Goal: Information Seeking & Learning: Learn about a topic

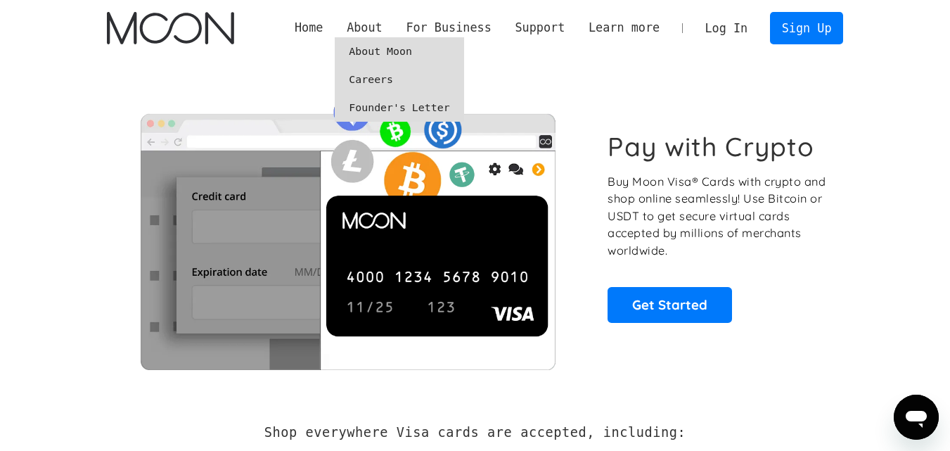
click at [399, 107] on link "Founder's Letter" at bounding box center [399, 108] width 129 height 28
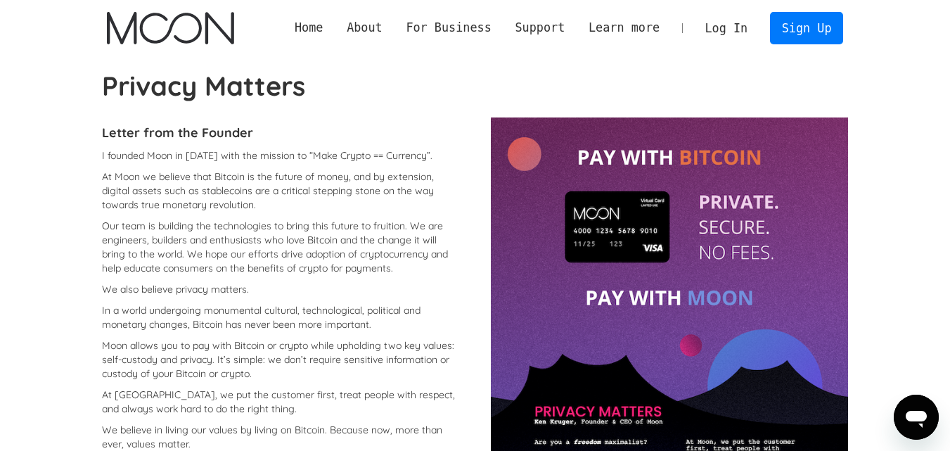
click at [717, 27] on link "Log In" at bounding box center [726, 28] width 66 height 31
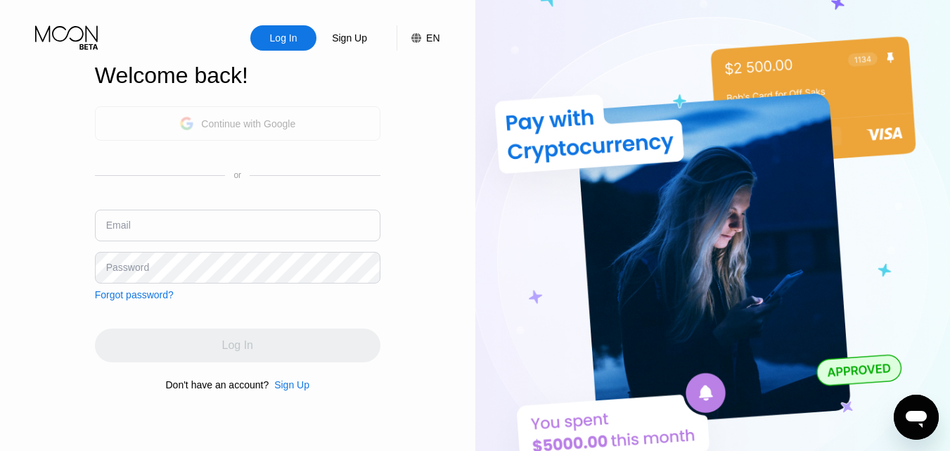
click at [279, 121] on div "Continue with Google" at bounding box center [248, 123] width 94 height 11
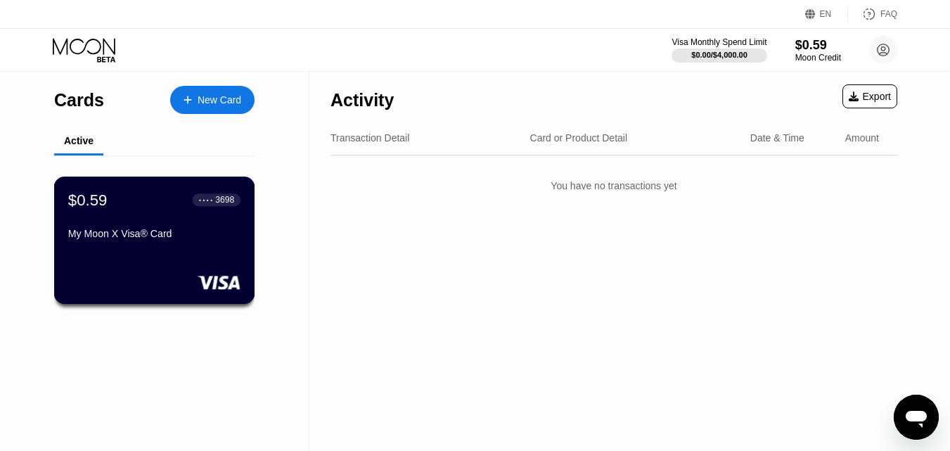
click at [117, 203] on div "$0.59 ● ● ● ● 3698" at bounding box center [154, 200] width 172 height 18
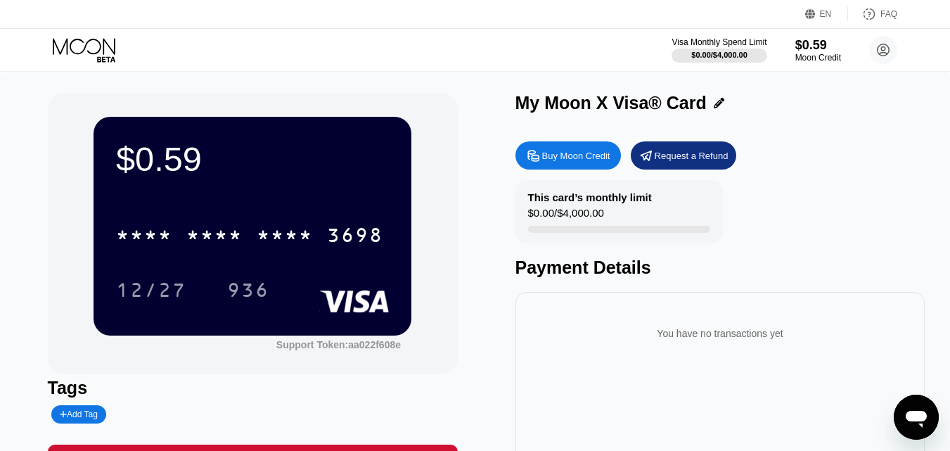
click at [556, 150] on div "Buy Moon Credit" at bounding box center [567, 155] width 105 height 28
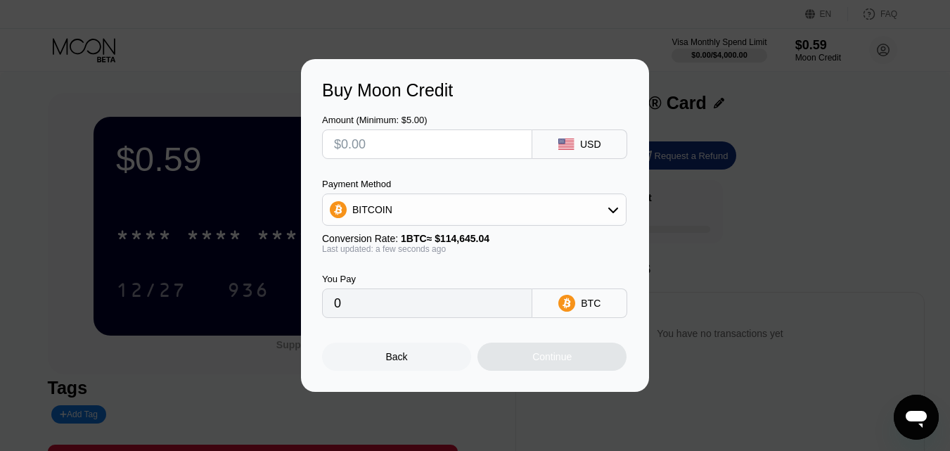
click at [479, 221] on div "BITCOIN" at bounding box center [474, 209] width 303 height 28
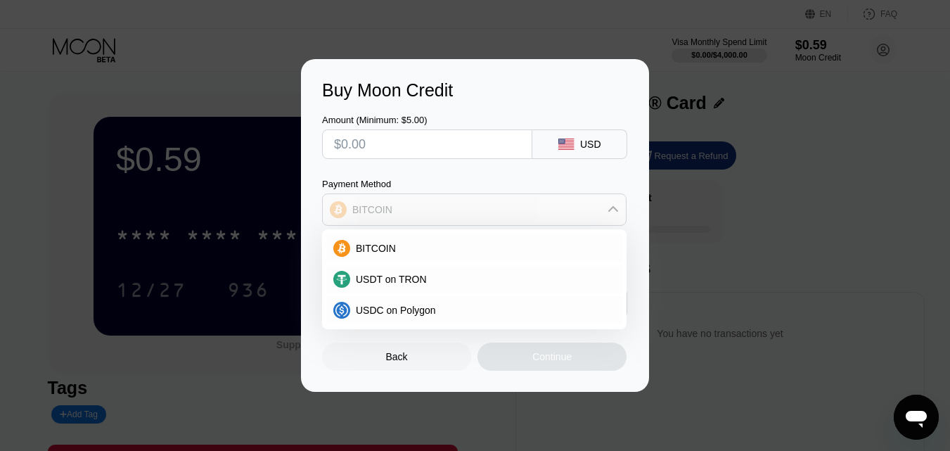
click at [479, 221] on div "BITCOIN" at bounding box center [474, 209] width 303 height 28
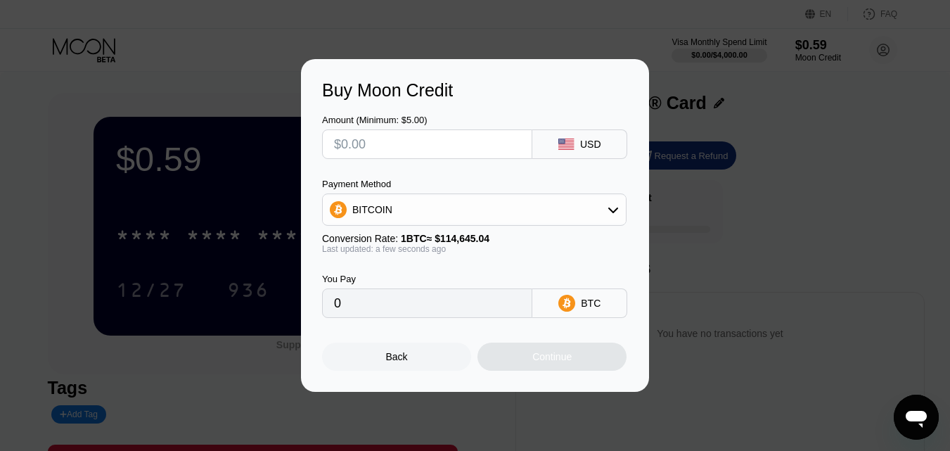
click at [479, 221] on div "BITCOIN" at bounding box center [474, 209] width 303 height 28
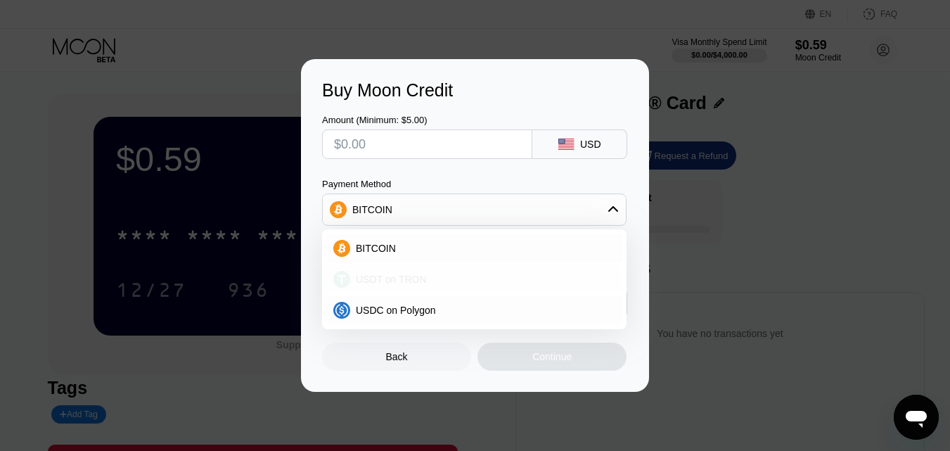
click at [456, 283] on div "USDT on TRON" at bounding box center [482, 279] width 265 height 11
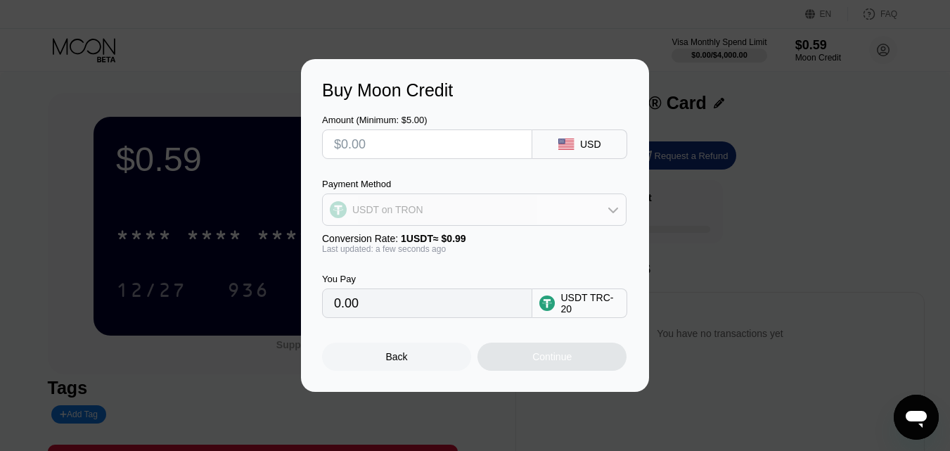
click at [454, 212] on div "USDT on TRON" at bounding box center [474, 209] width 303 height 28
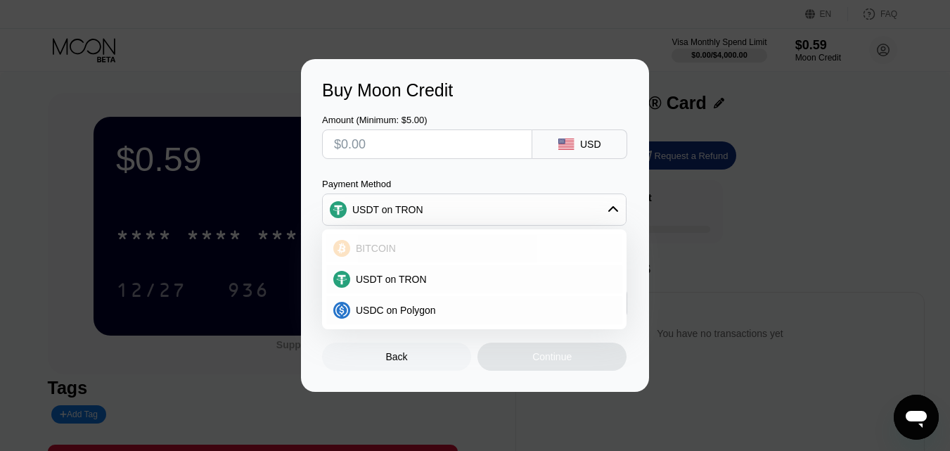
click at [443, 246] on div "BITCOIN" at bounding box center [482, 248] width 265 height 11
type input "0"
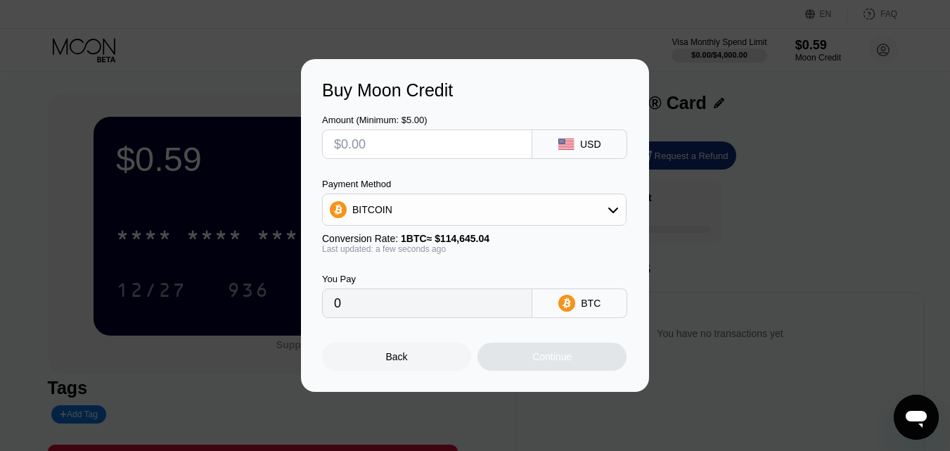
click at [405, 145] on input "text" at bounding box center [427, 144] width 186 height 28
type input "$5"
type input "0.00004362"
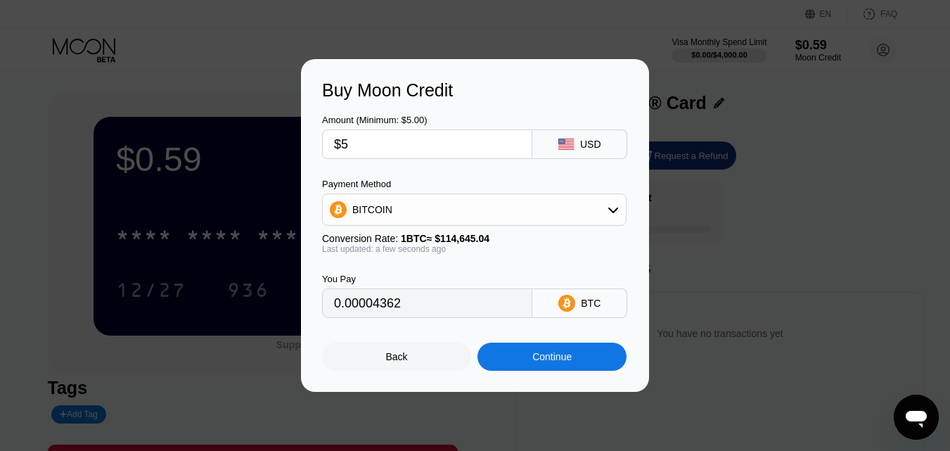
type input "$5"
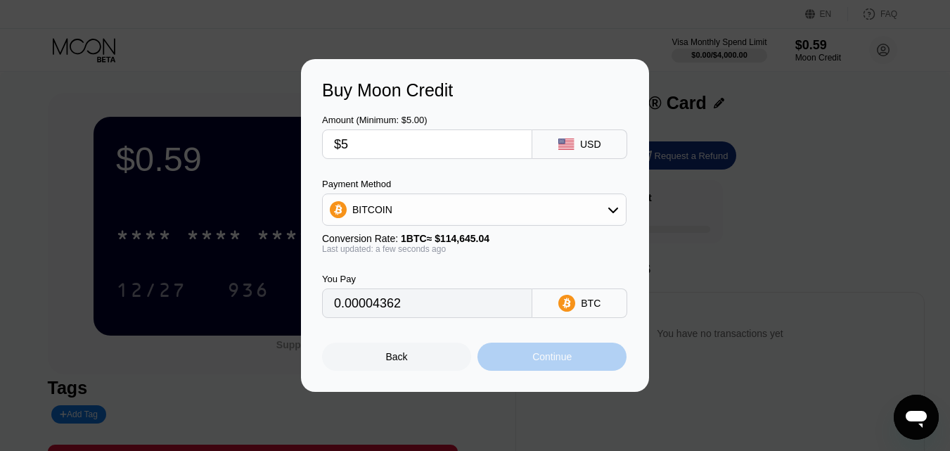
click at [526, 359] on div "Continue" at bounding box center [551, 356] width 149 height 28
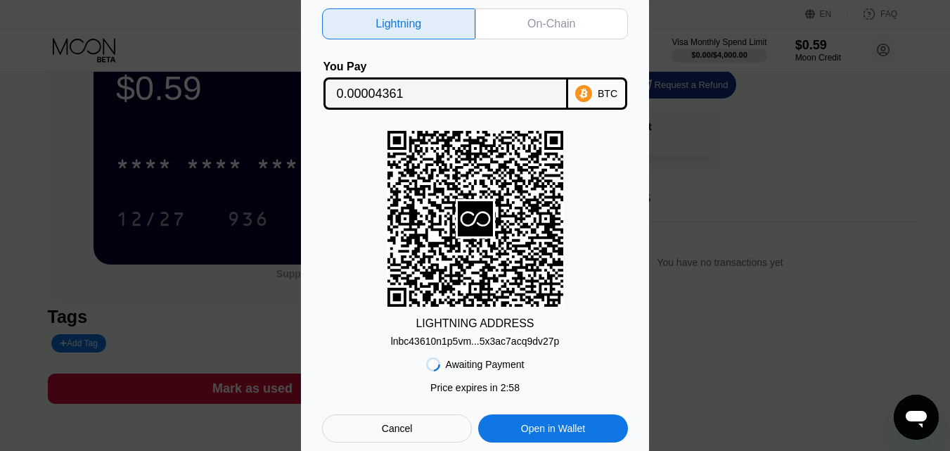
scroll to position [70, 0]
click at [532, 17] on div "On-Chain" at bounding box center [551, 24] width 48 height 14
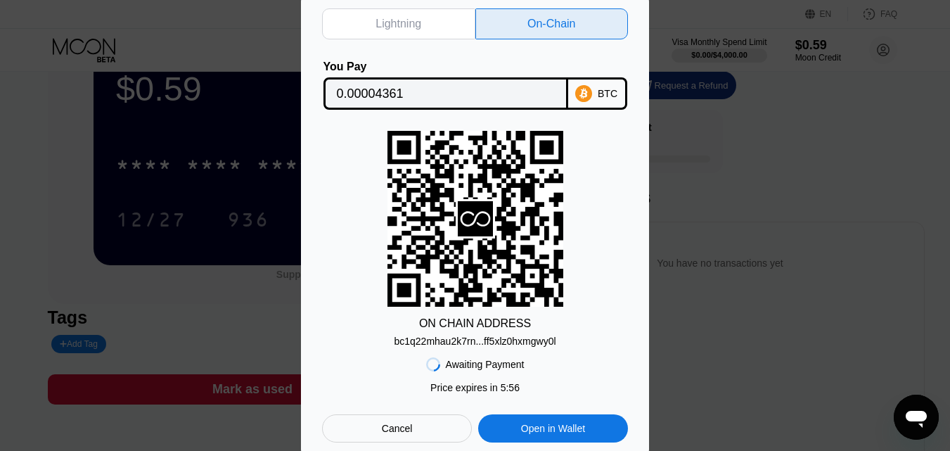
click at [397, 20] on div "Lightning" at bounding box center [398, 24] width 46 height 14
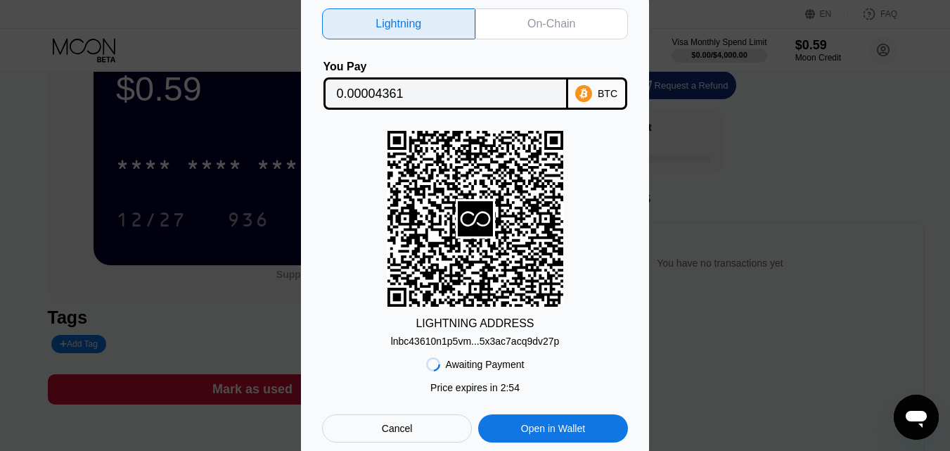
click at [499, 16] on div "On-Chain" at bounding box center [551, 23] width 153 height 31
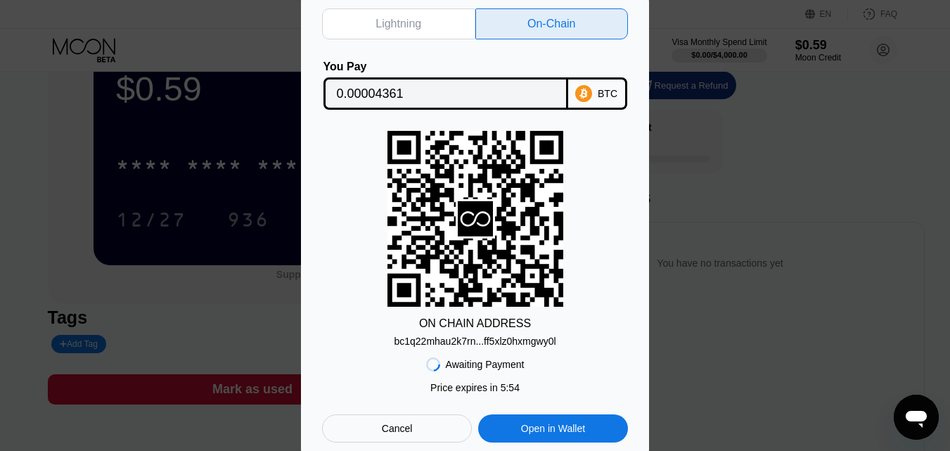
click at [451, 16] on div "Lightning" at bounding box center [398, 23] width 153 height 31
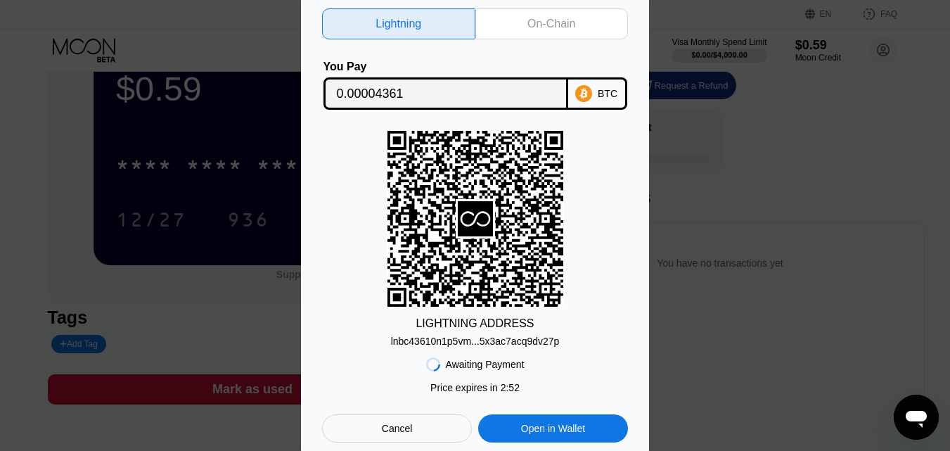
click at [506, 22] on div "On-Chain" at bounding box center [551, 23] width 153 height 31
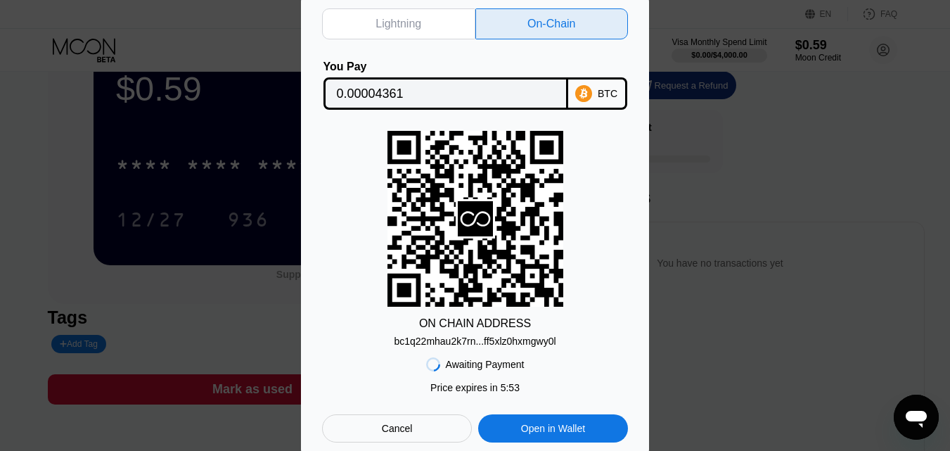
click at [409, 19] on div "Lightning" at bounding box center [398, 24] width 46 height 14
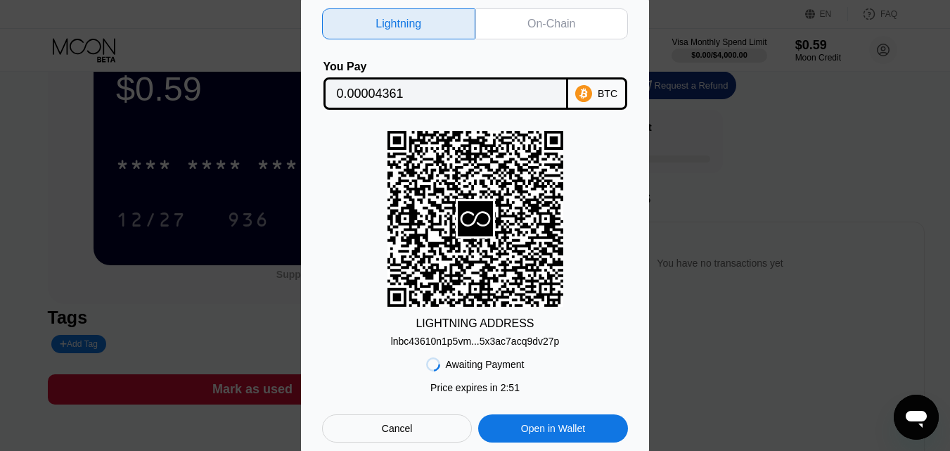
click at [395, 435] on div "Cancel" at bounding box center [397, 428] width 31 height 13
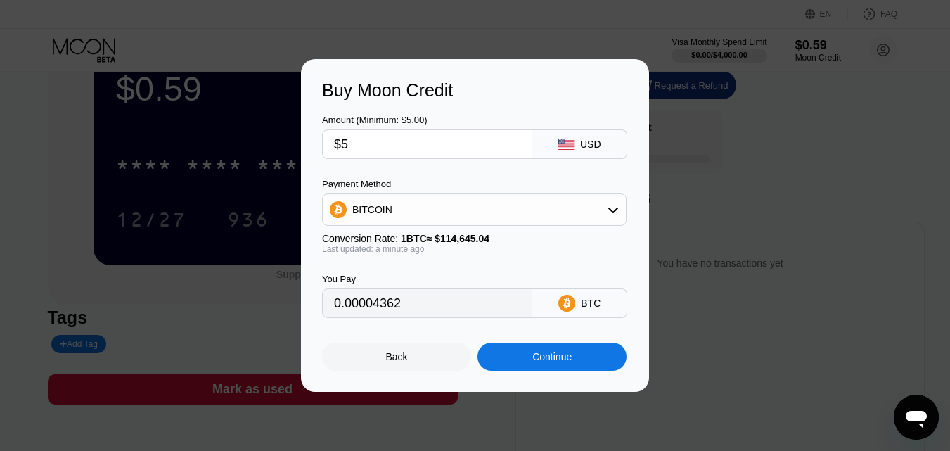
click at [400, 362] on div "Back" at bounding box center [397, 356] width 22 height 11
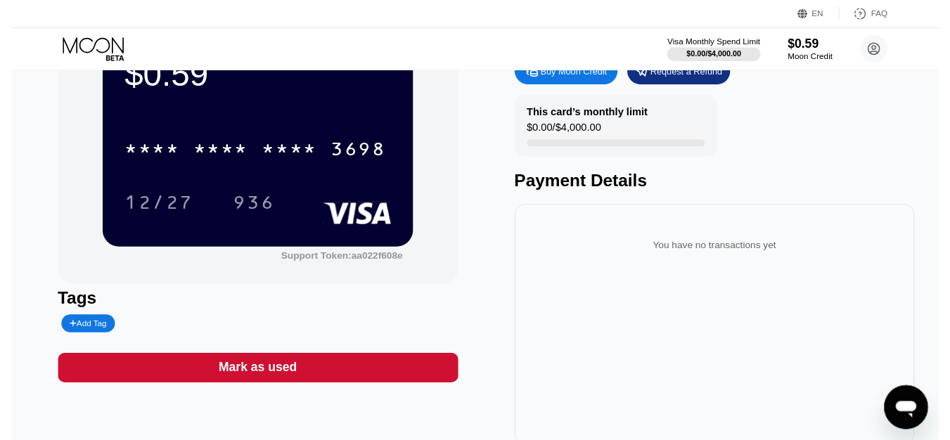
scroll to position [0, 0]
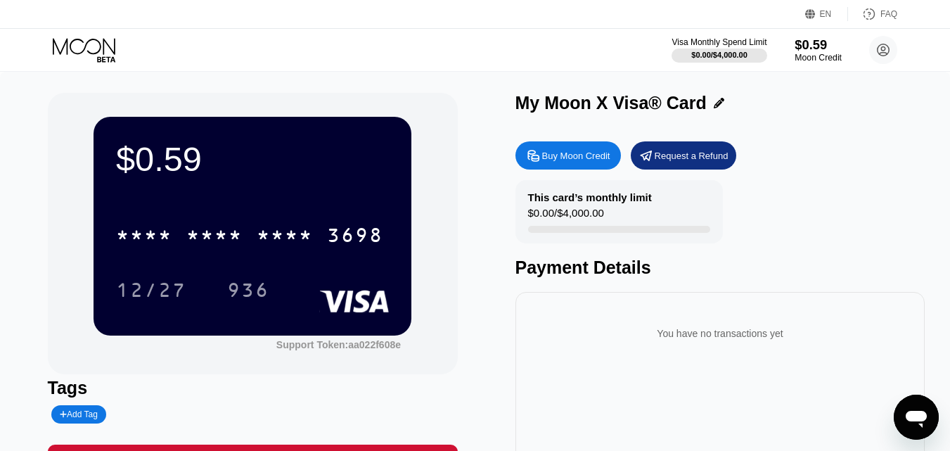
click at [811, 49] on div "$0.59" at bounding box center [818, 44] width 47 height 15
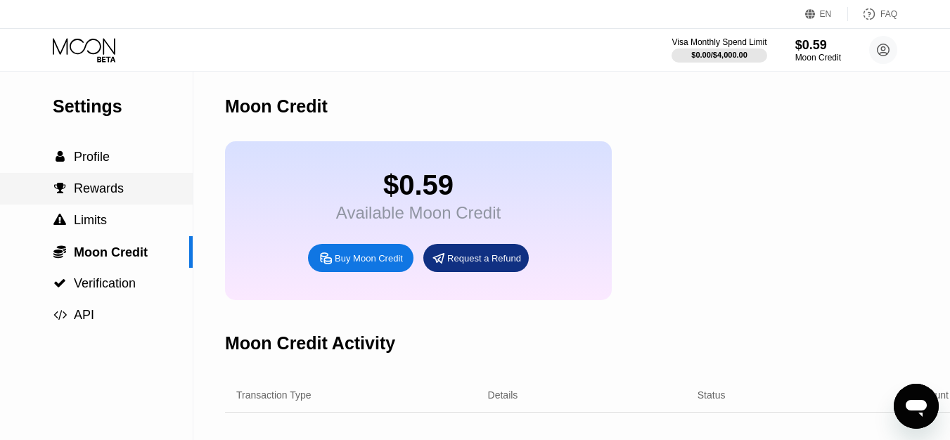
click at [84, 188] on span "Rewards" at bounding box center [99, 188] width 50 height 14
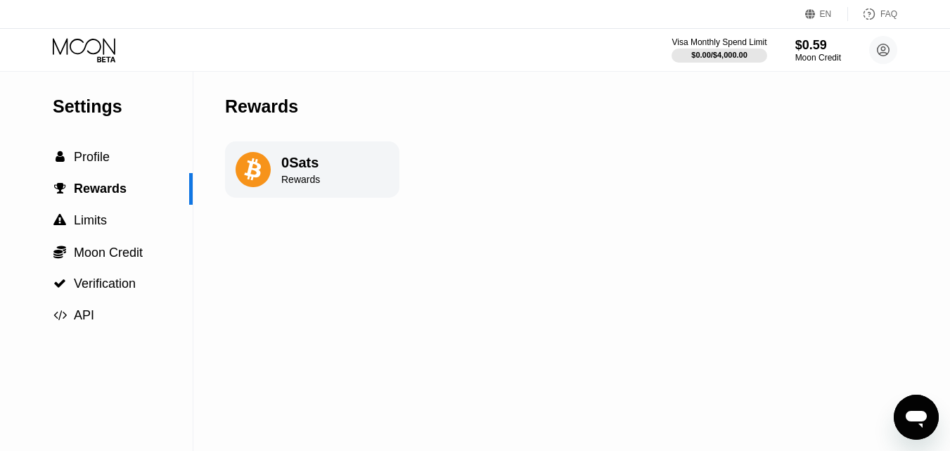
click at [286, 184] on div "Rewards" at bounding box center [300, 179] width 39 height 11
click at [105, 227] on span "Limits" at bounding box center [90, 220] width 33 height 14
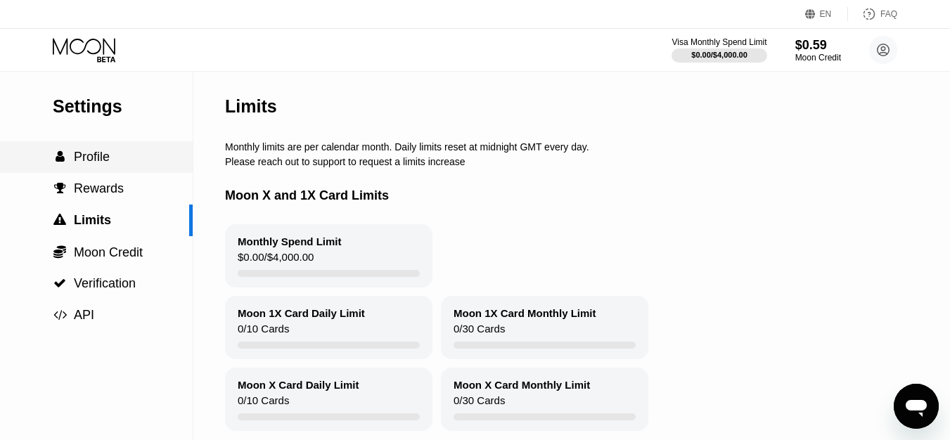
click at [98, 172] on div " Profile" at bounding box center [96, 157] width 193 height 32
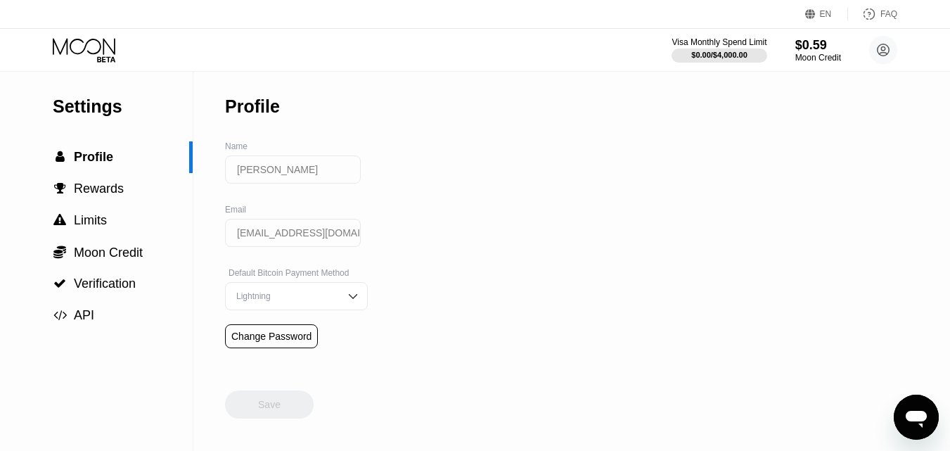
click at [334, 307] on div "Lightning" at bounding box center [296, 296] width 143 height 28
click at [877, 53] on circle at bounding box center [883, 50] width 28 height 28
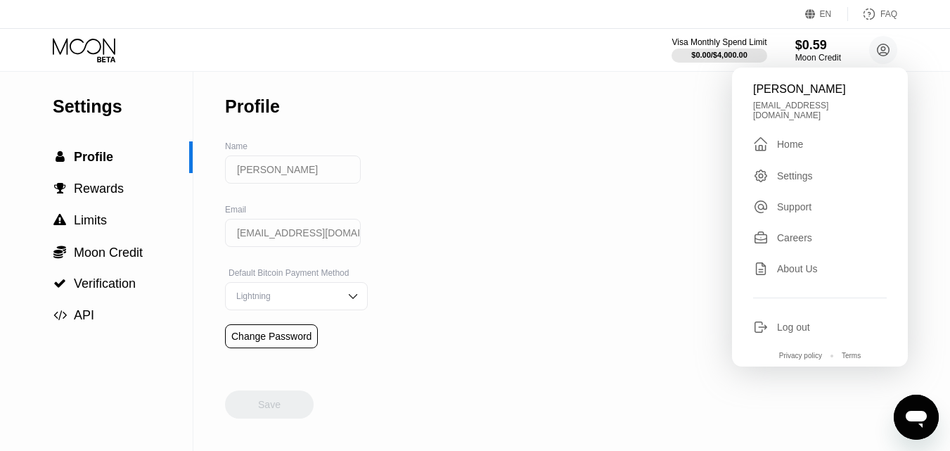
click at [778, 201] on div "Support" at bounding box center [794, 206] width 34 height 11
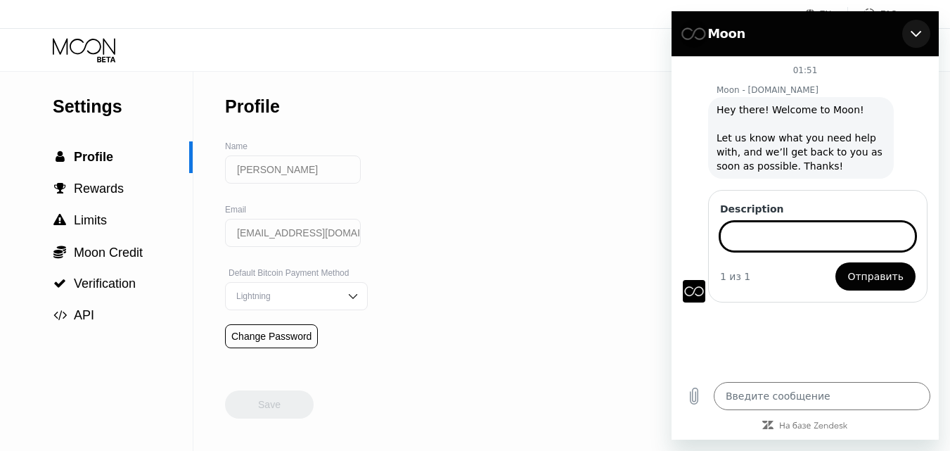
click at [916, 32] on icon "Закрыть" at bounding box center [916, 33] width 11 height 11
type textarea "x"
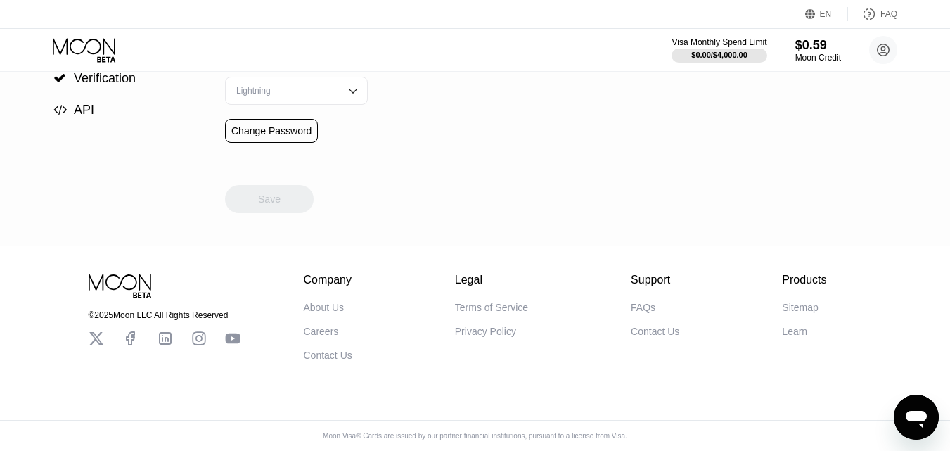
scroll to position [216, 0]
click at [638, 302] on div "FAQs" at bounding box center [643, 307] width 25 height 11
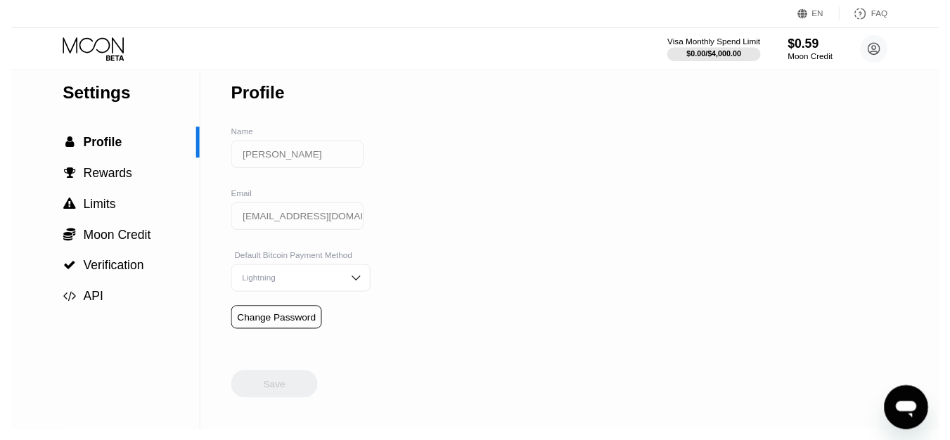
scroll to position [0, 0]
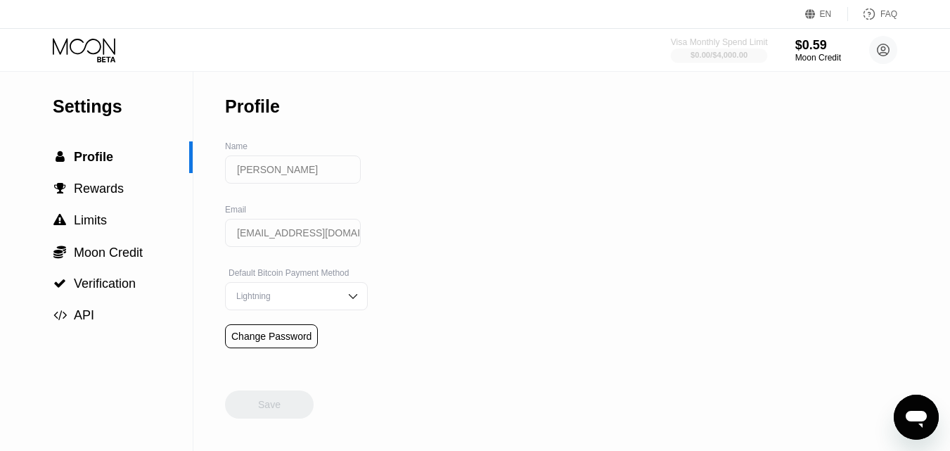
click at [696, 44] on div "Visa Monthly Spend Limit" at bounding box center [719, 42] width 97 height 10
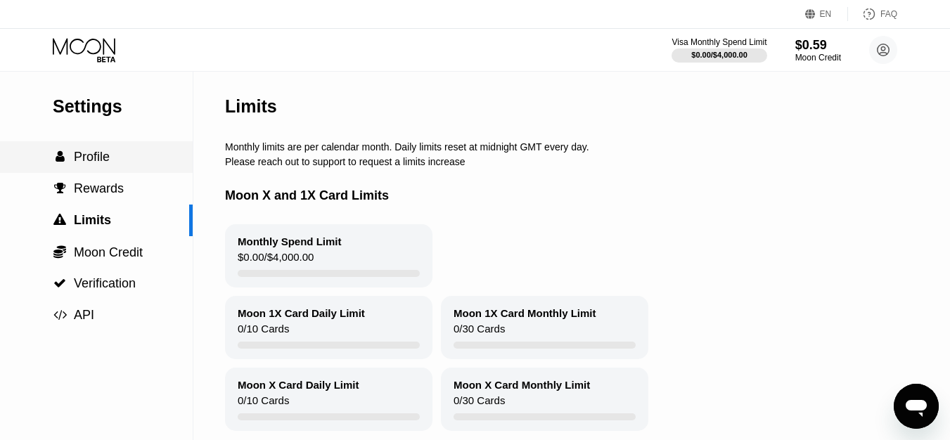
click at [111, 165] on div " Profile" at bounding box center [96, 157] width 193 height 15
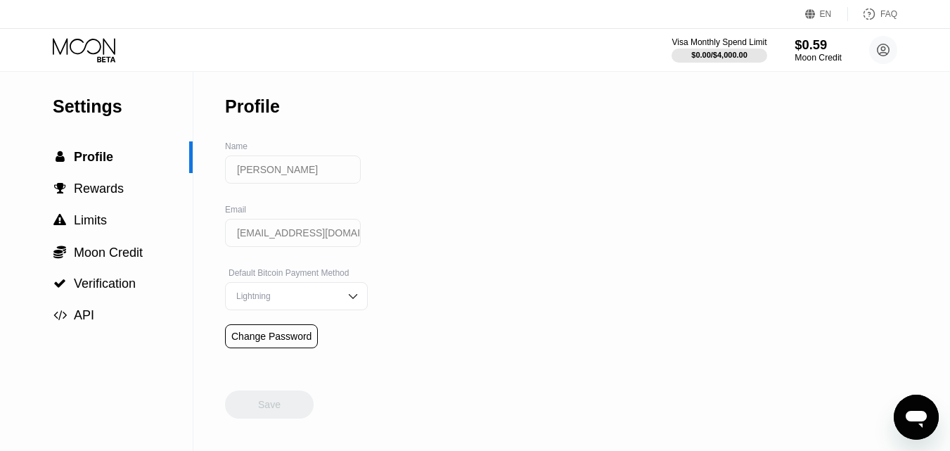
click at [804, 47] on div "$0.59" at bounding box center [818, 44] width 47 height 15
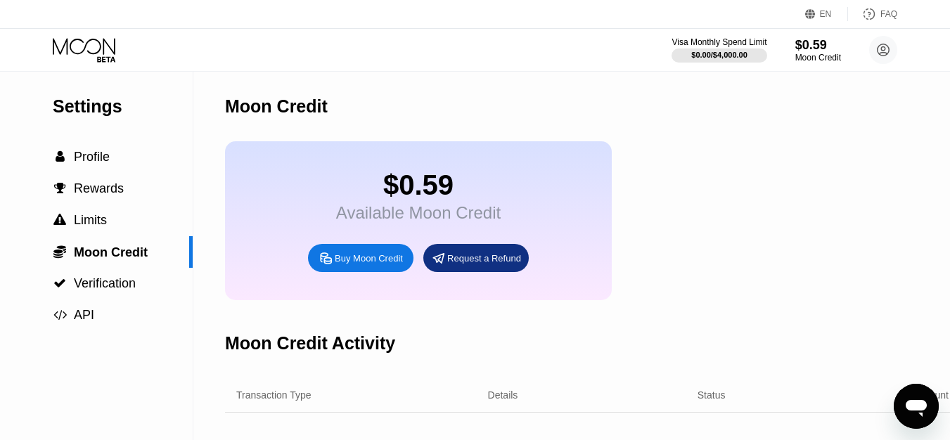
click at [103, 47] on icon at bounding box center [84, 46] width 63 height 16
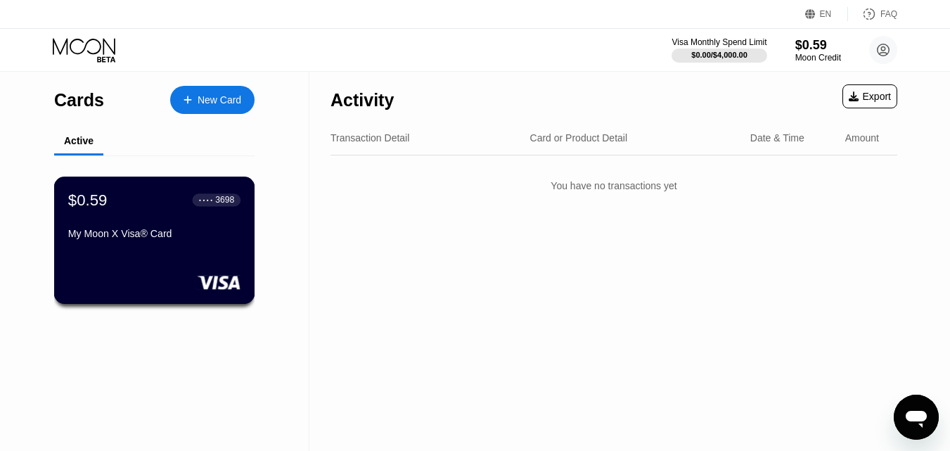
click at [132, 239] on div "My Moon X Visa® Card" at bounding box center [154, 233] width 172 height 11
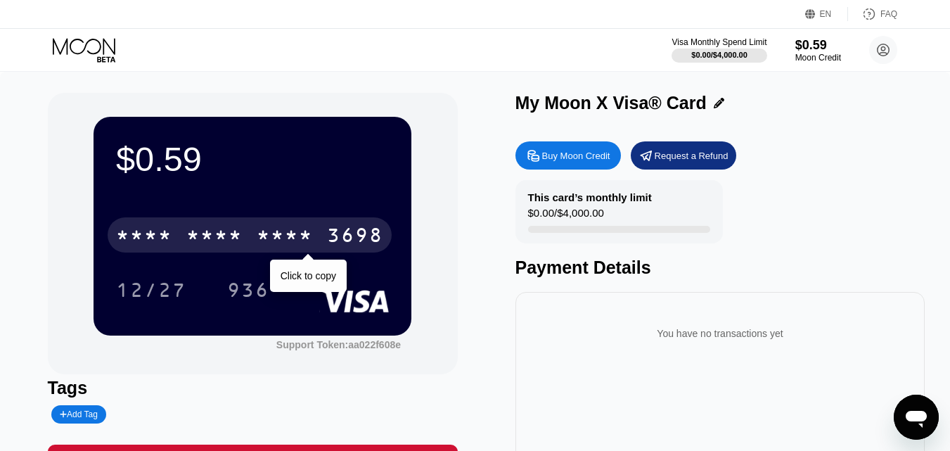
click at [227, 228] on div "* * * *" at bounding box center [214, 237] width 56 height 23
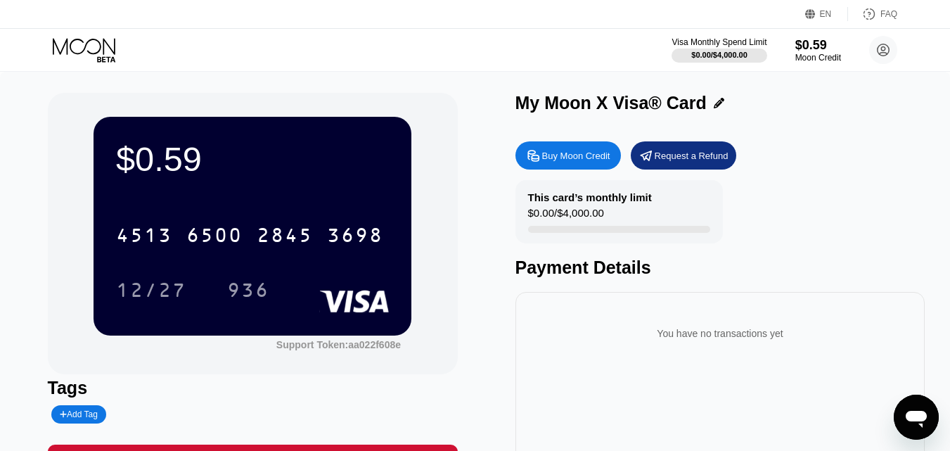
click at [726, 34] on div "Visa Monthly Spend Limit $0.00 / $4,000.00 $0.59 Moon Credit Ник Ф priknf@gmail…" at bounding box center [475, 50] width 950 height 42
click at [706, 46] on div "Visa Monthly Spend Limit" at bounding box center [719, 42] width 97 height 10
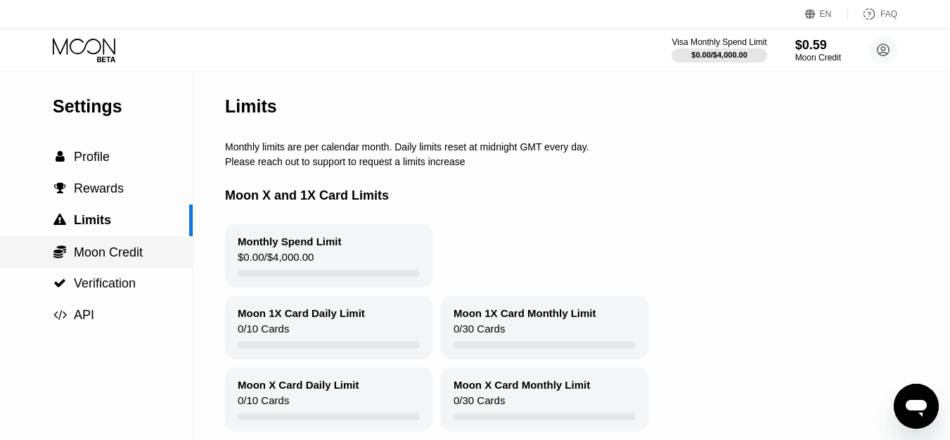
click at [139, 259] on span "Moon Credit" at bounding box center [108, 252] width 69 height 14
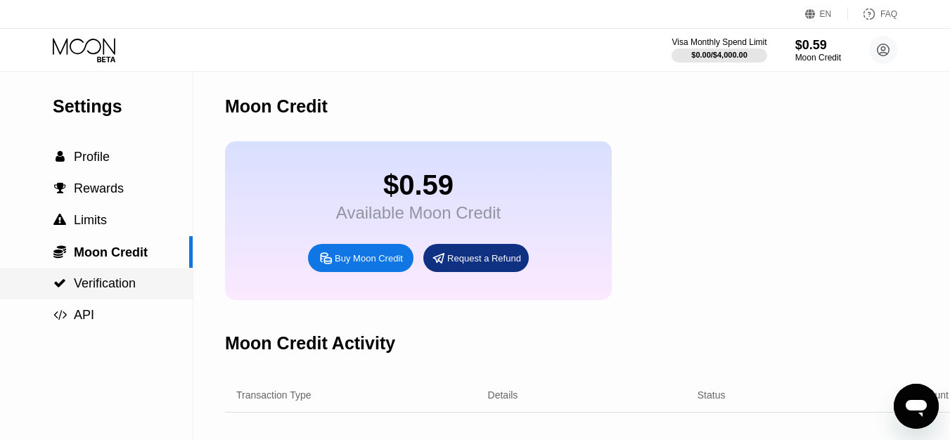
click at [111, 300] on div " Verification" at bounding box center [96, 284] width 193 height 32
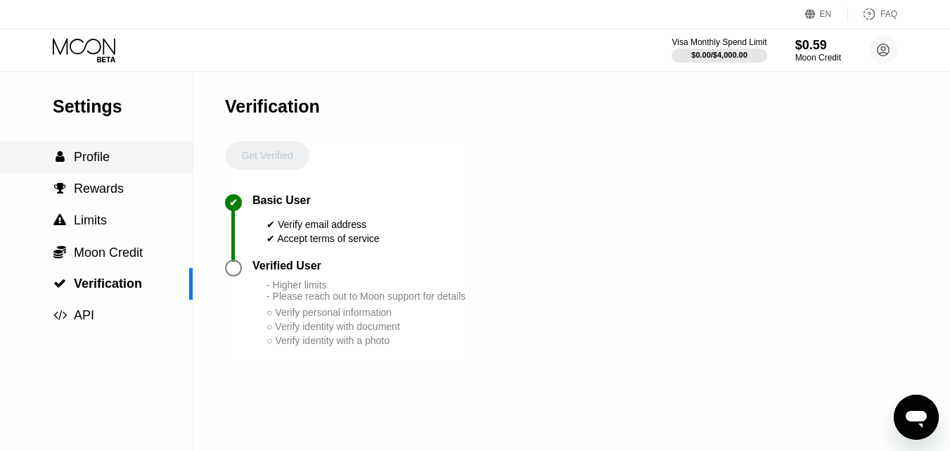
click at [67, 154] on div " Profile" at bounding box center [81, 157] width 57 height 15
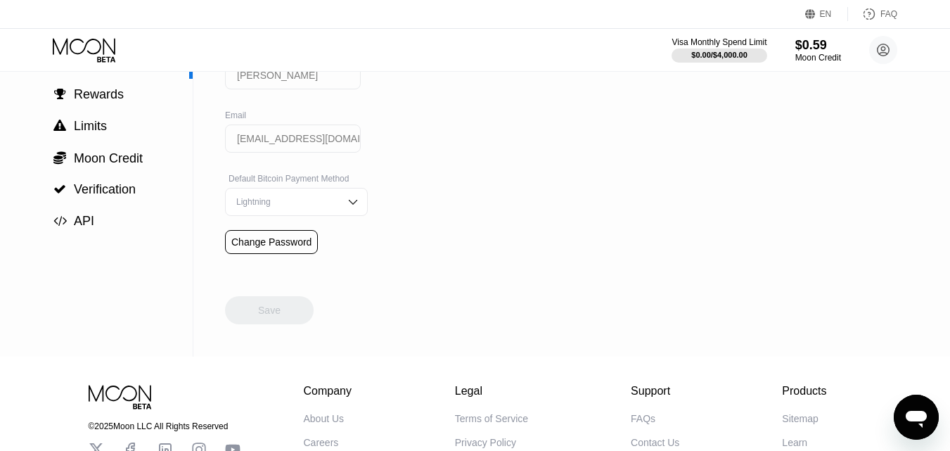
scroll to position [70, 0]
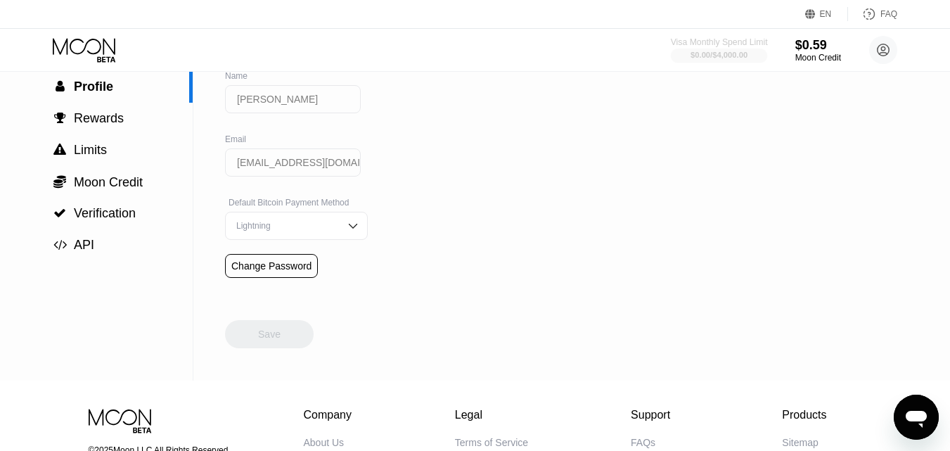
click at [724, 39] on div "Visa Monthly Spend Limit" at bounding box center [719, 42] width 97 height 10
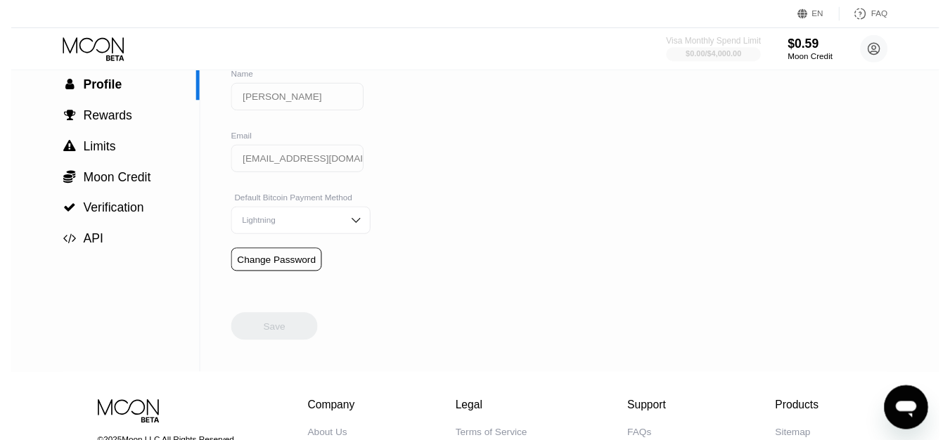
scroll to position [0, 0]
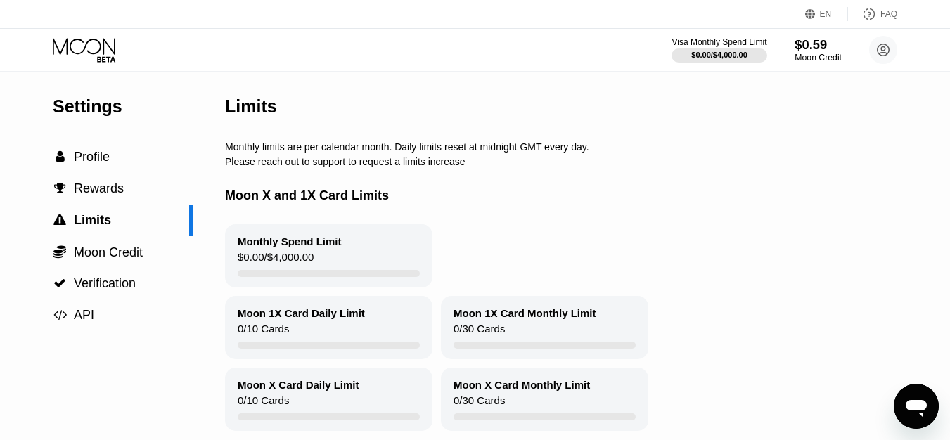
click at [797, 56] on div "Moon Credit" at bounding box center [818, 58] width 47 height 10
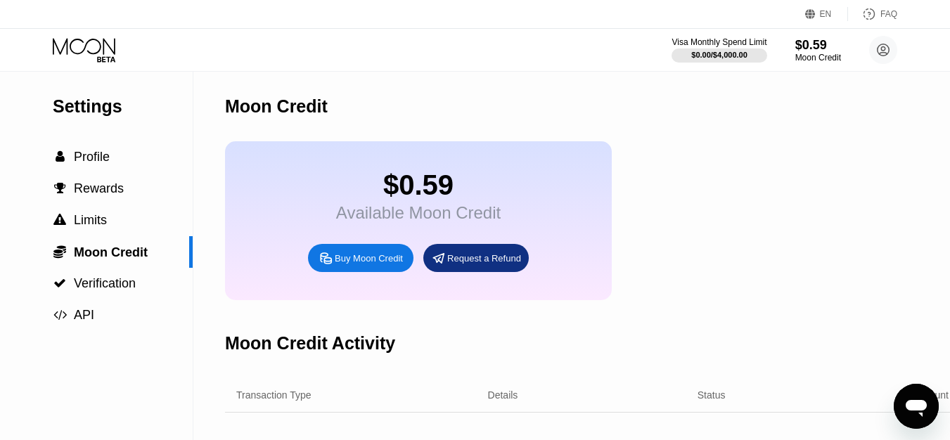
click at [829, 16] on div "EN" at bounding box center [826, 14] width 12 height 10
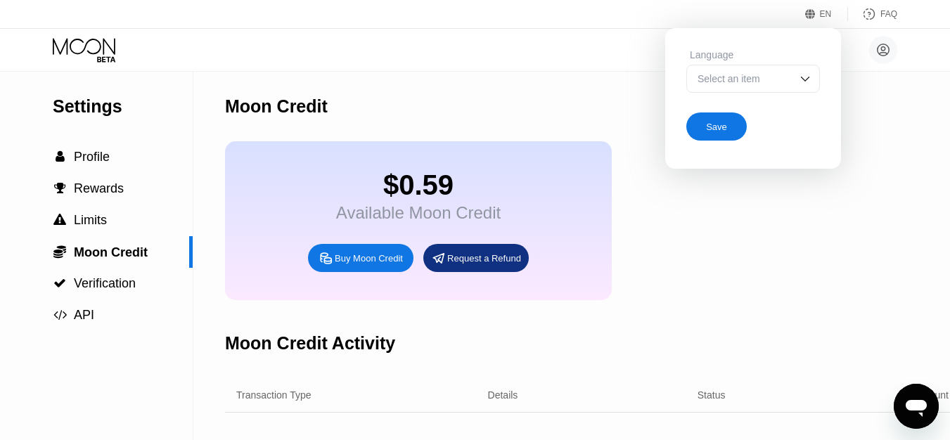
click at [783, 79] on div "Select an item" at bounding box center [742, 78] width 97 height 11
click at [752, 127] on div at bounding box center [753, 135] width 132 height 28
click at [764, 205] on div "$0.59 Available Moon Credit Buy Moon Credit Request a Refund" at bounding box center [592, 220] width 735 height 159
click at [708, 133] on div "Save" at bounding box center [716, 127] width 21 height 12
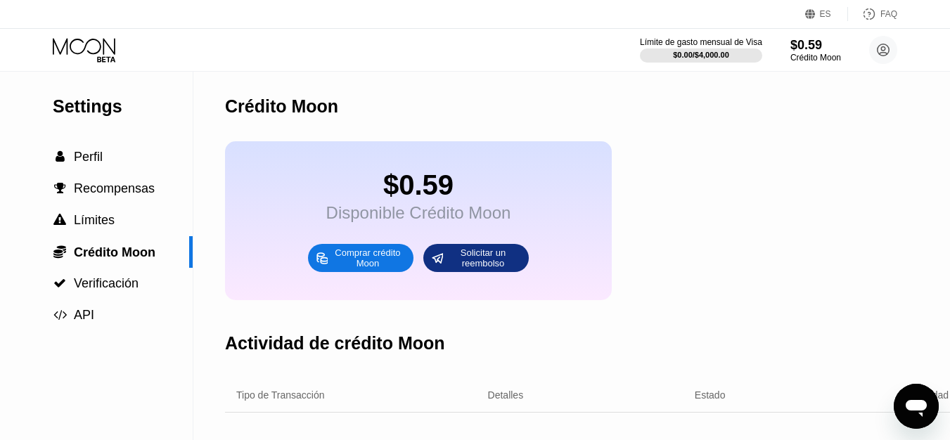
click at [823, 11] on div "ES" at bounding box center [825, 14] width 11 height 10
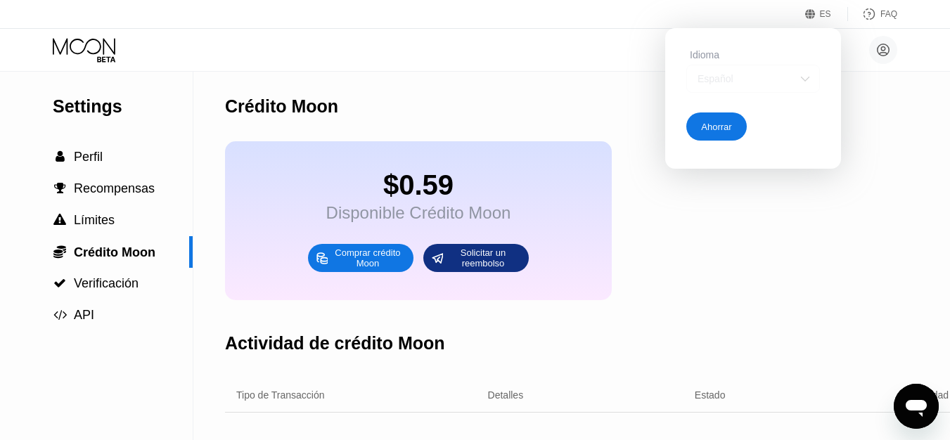
click at [773, 78] on div "Español" at bounding box center [742, 78] width 97 height 11
click at [743, 113] on div "Inglés" at bounding box center [753, 106] width 118 height 11
click at [734, 120] on div "Ahorrar" at bounding box center [716, 127] width 60 height 28
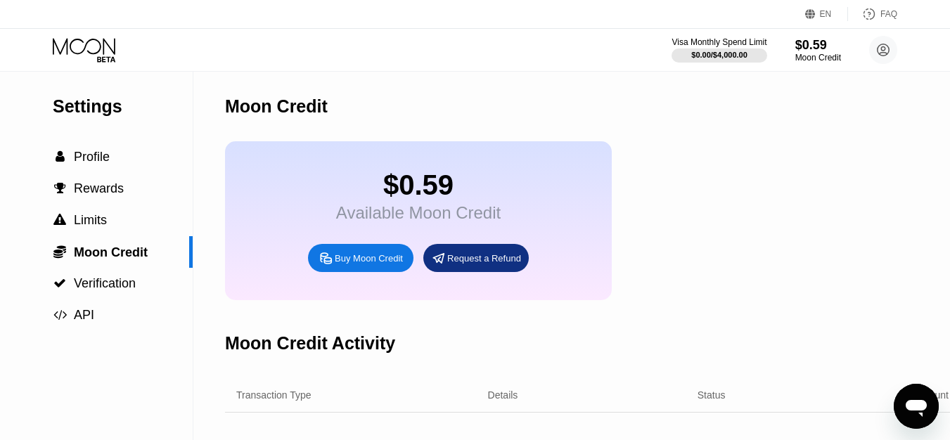
click at [821, 9] on div "EN" at bounding box center [826, 14] width 12 height 10
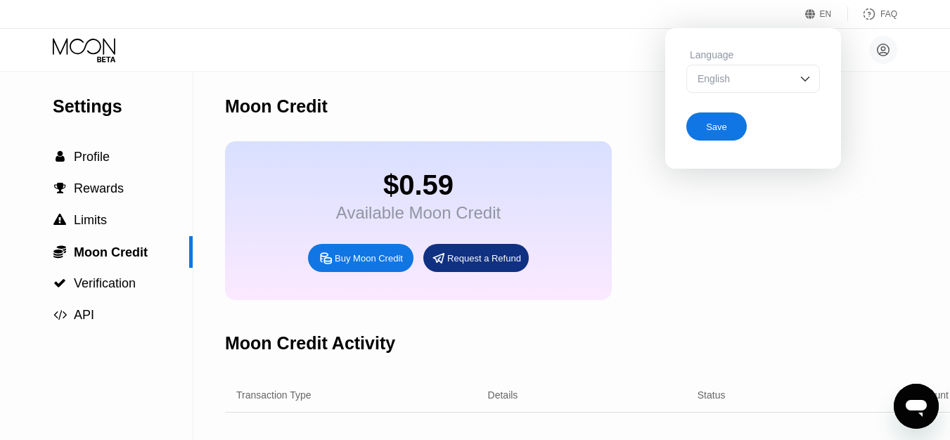
click at [770, 80] on div "English" at bounding box center [742, 78] width 97 height 11
click at [738, 223] on div "$0.59 Available Moon Credit Buy Moon Credit Request a Refund" at bounding box center [592, 220] width 735 height 159
click at [610, 71] on div "EN Language English English Spanish Save FAQ Ник Ф priknf@gmail.com  Home Sett…" at bounding box center [475, 36] width 950 height 72
click at [815, 18] on icon at bounding box center [810, 14] width 11 height 11
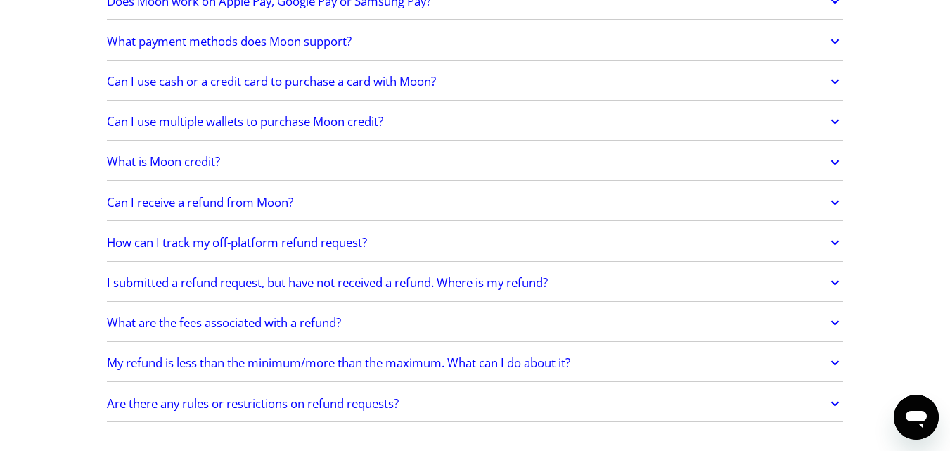
scroll to position [703, 0]
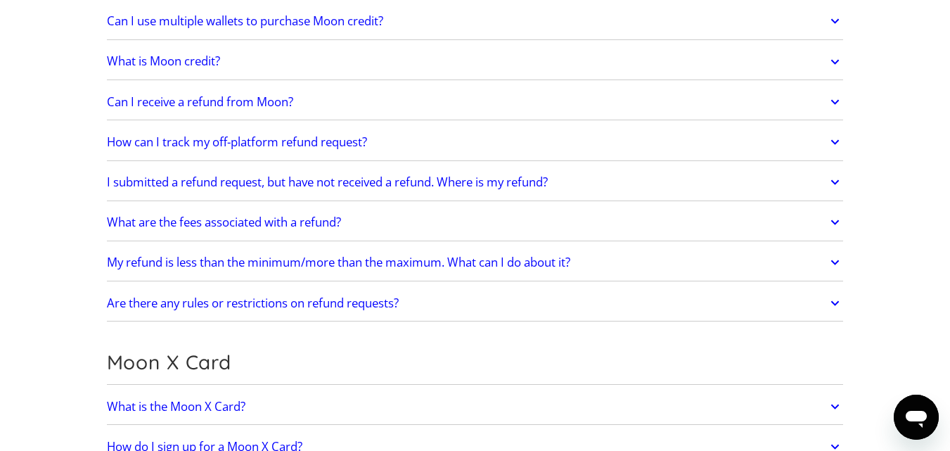
click at [399, 96] on link "Can I receive a refund from Moon?" at bounding box center [475, 102] width 737 height 30
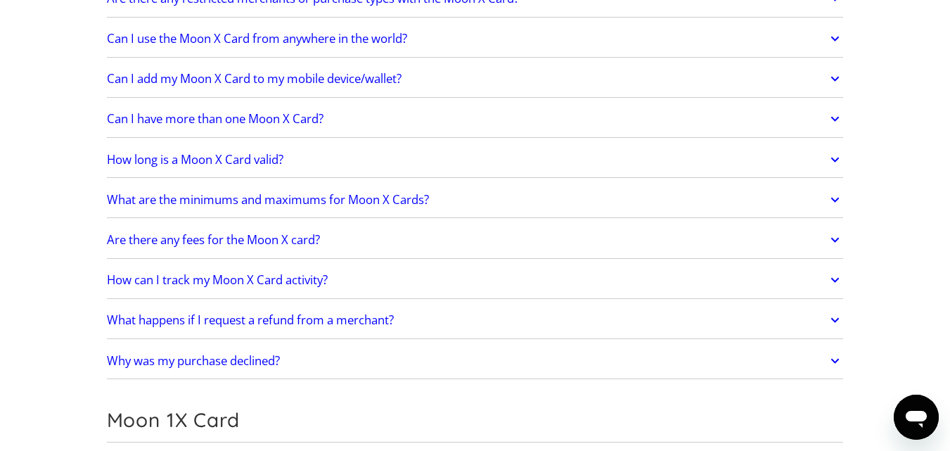
scroll to position [1477, 0]
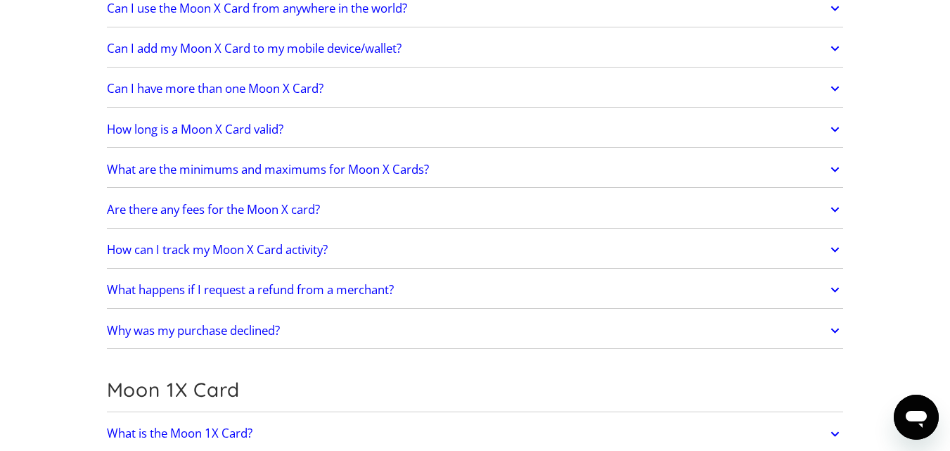
click at [320, 212] on h2 "Are there any fees for the Moon X card?" at bounding box center [213, 210] width 213 height 14
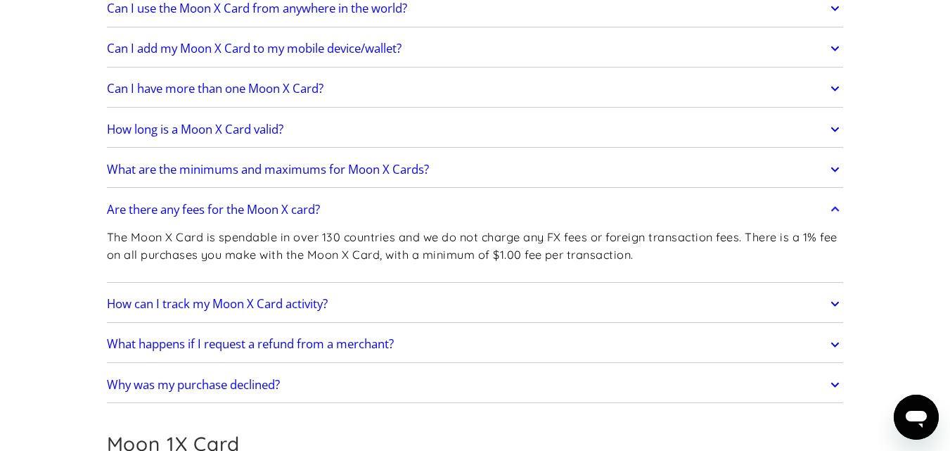
click at [518, 340] on link "What happens if I request a refund from a merchant?" at bounding box center [475, 345] width 737 height 30
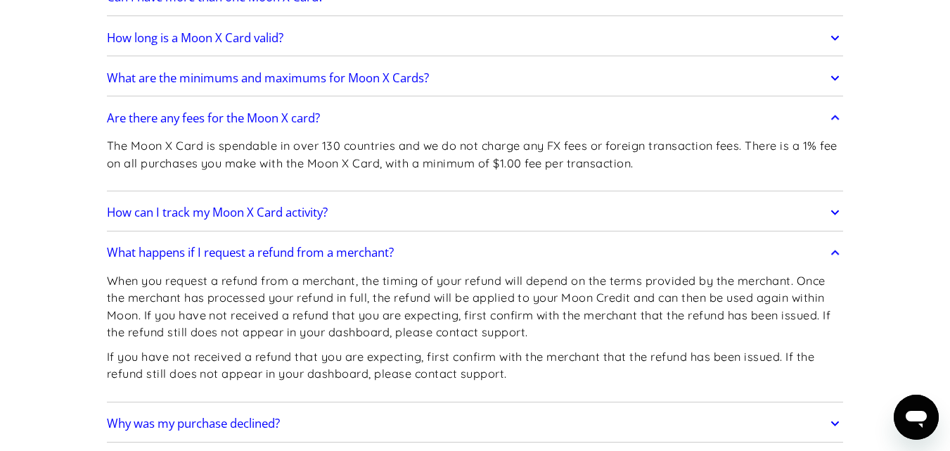
scroll to position [1617, 0]
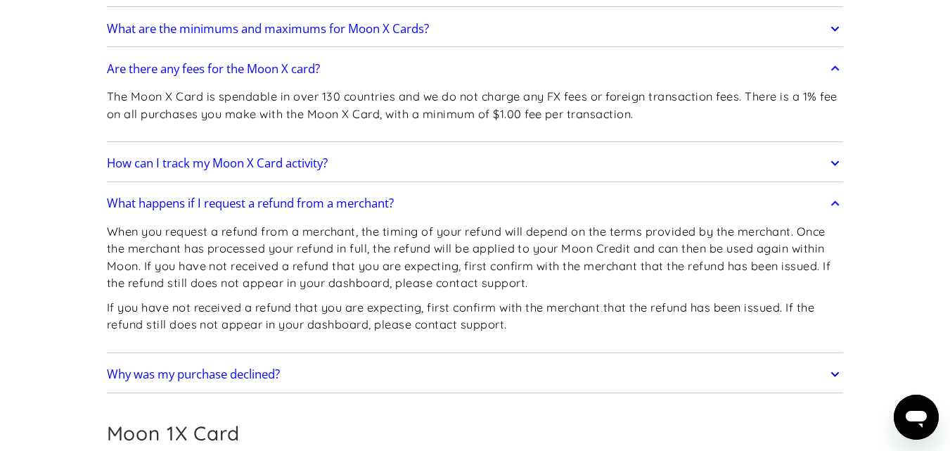
click at [540, 386] on link "Why was my purchase declined?" at bounding box center [475, 374] width 737 height 30
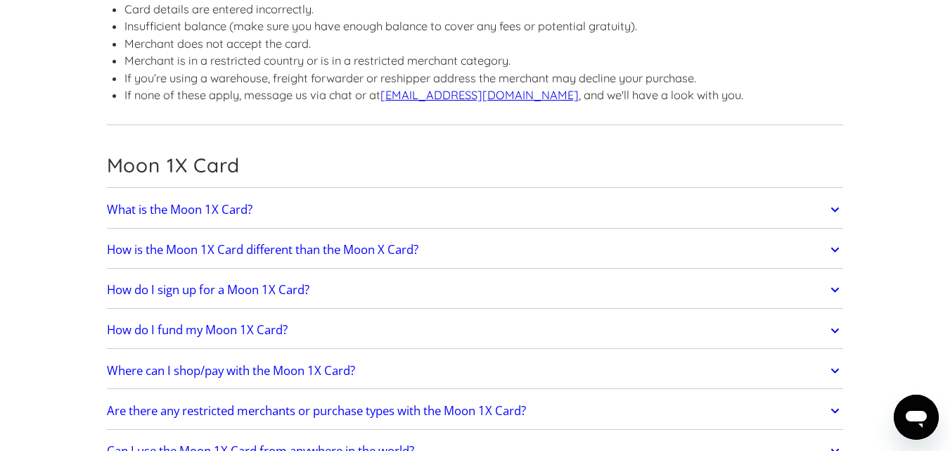
scroll to position [2039, 0]
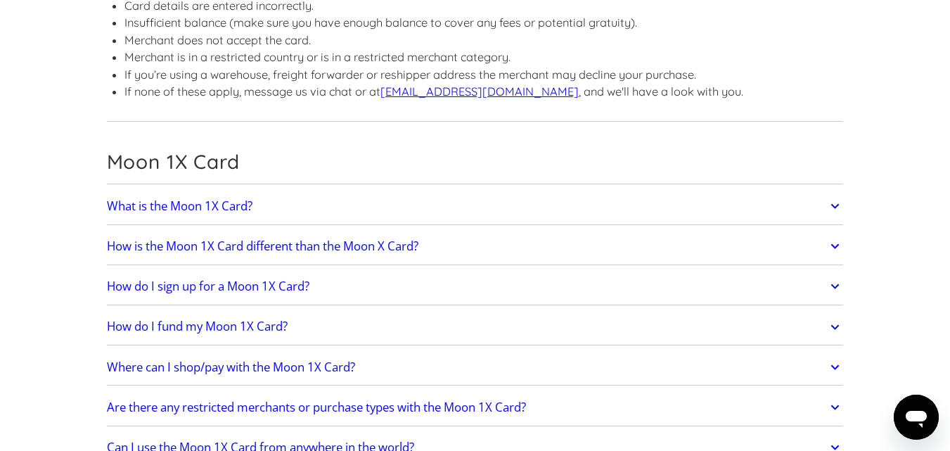
click at [607, 248] on link "How is the Moon 1X Card different than the Moon X Card?" at bounding box center [475, 246] width 737 height 30
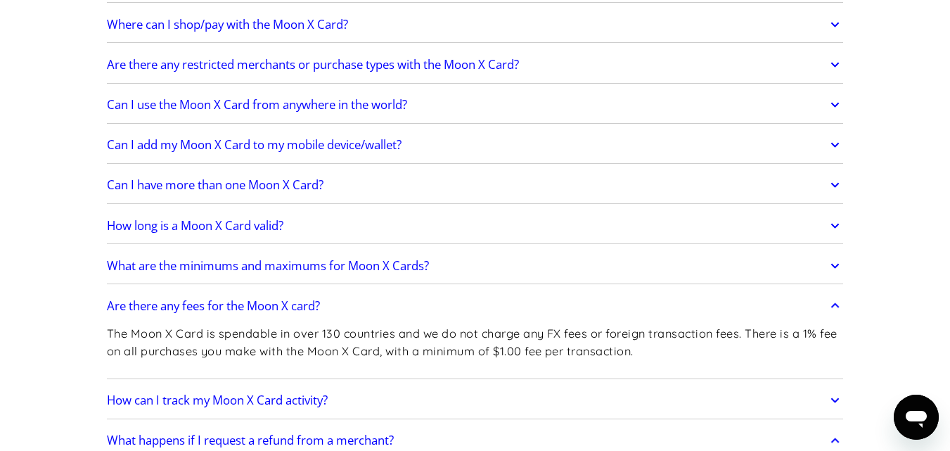
scroll to position [1336, 0]
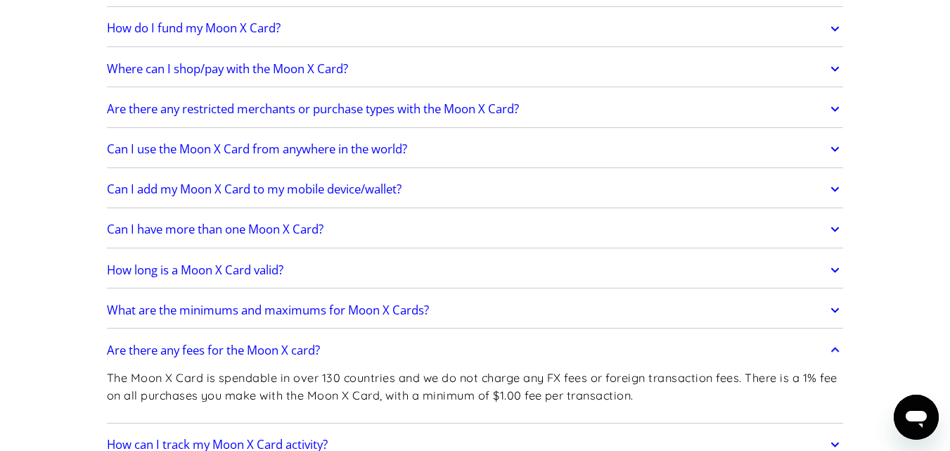
click at [536, 113] on link "Are there any restricted merchants or purchase types with the Moon X Card?" at bounding box center [475, 109] width 737 height 30
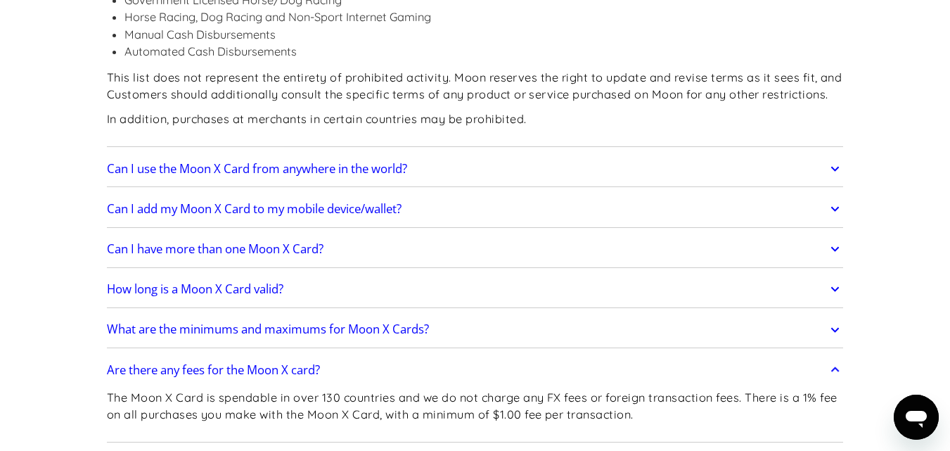
scroll to position [1758, 0]
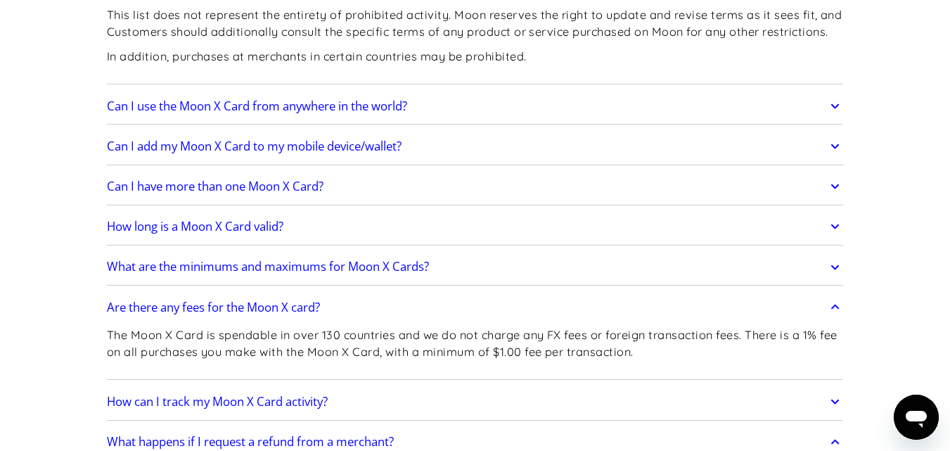
click at [495, 142] on link "Can I add my Moon X Card to my mobile device/wallet?" at bounding box center [475, 146] width 737 height 30
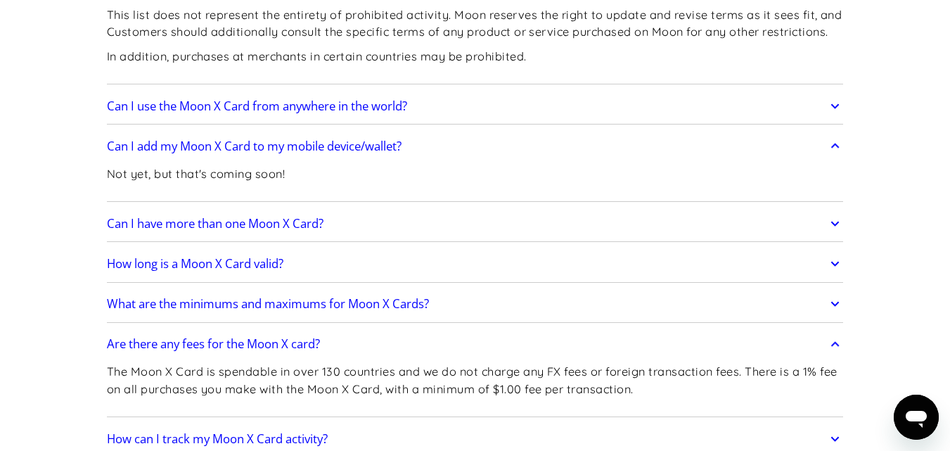
click at [475, 108] on link "Can I use the Moon X Card from anywhere in the world?" at bounding box center [475, 106] width 737 height 30
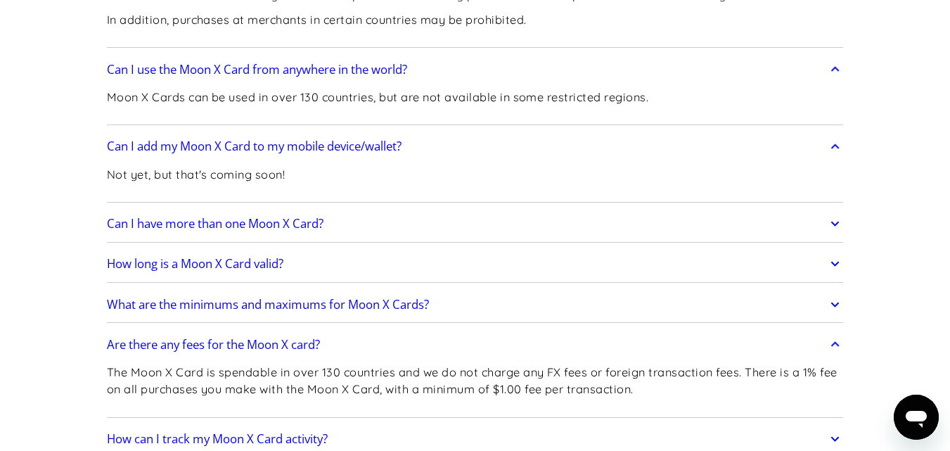
scroll to position [1898, 0]
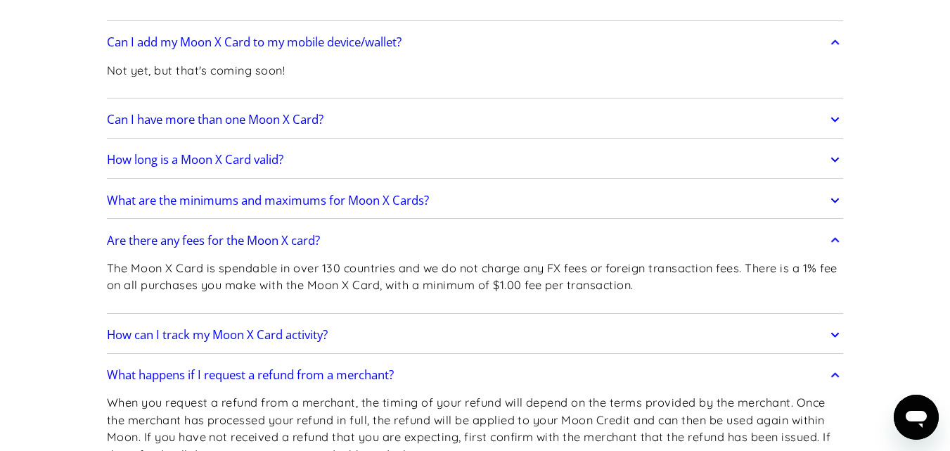
click at [470, 114] on link "Can I have more than one Moon X Card?" at bounding box center [475, 120] width 737 height 30
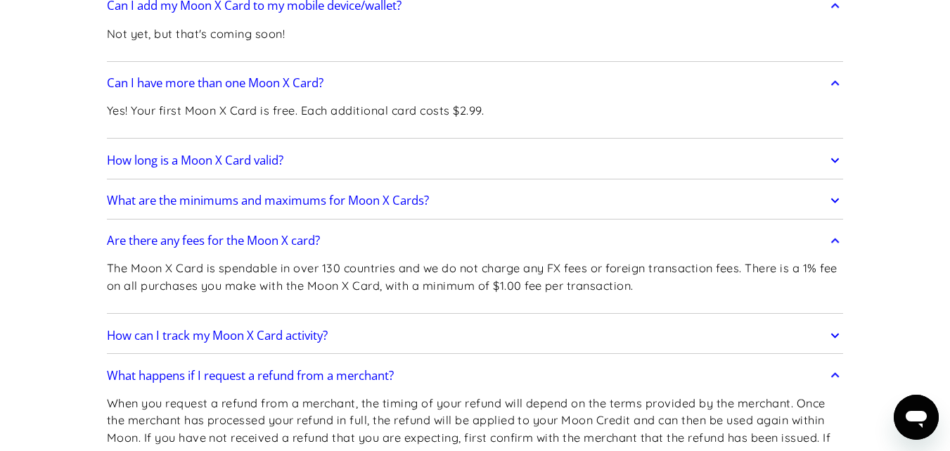
scroll to position [1969, 0]
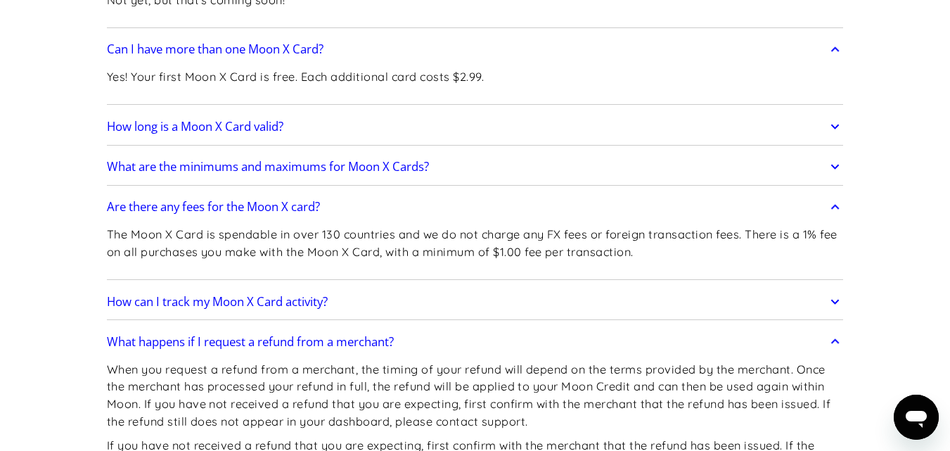
click at [539, 165] on link "What are the minimums and maximums for Moon X Cards?" at bounding box center [475, 167] width 737 height 30
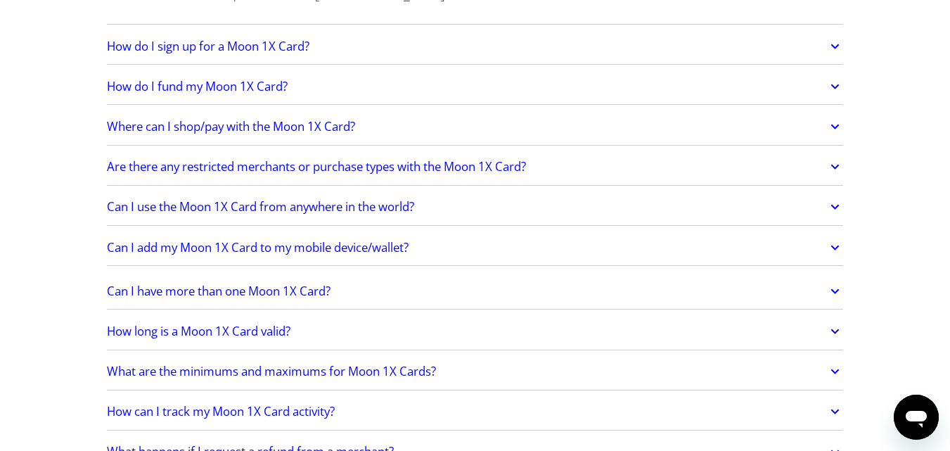
scroll to position [2953, 0]
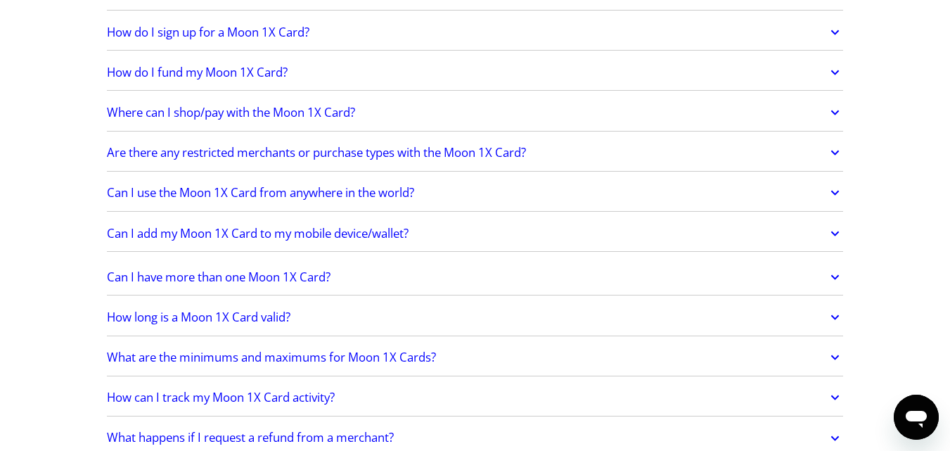
click at [461, 239] on link "Can I add my Moon 1X Card to my mobile device/wallet?" at bounding box center [475, 234] width 737 height 30
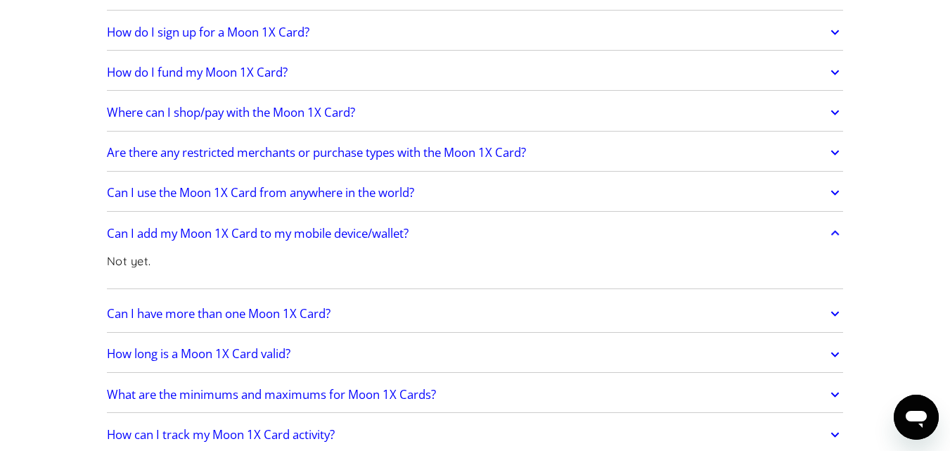
click at [432, 196] on link "Can I use the Moon 1X Card from anywhere in the world?" at bounding box center [475, 193] width 737 height 30
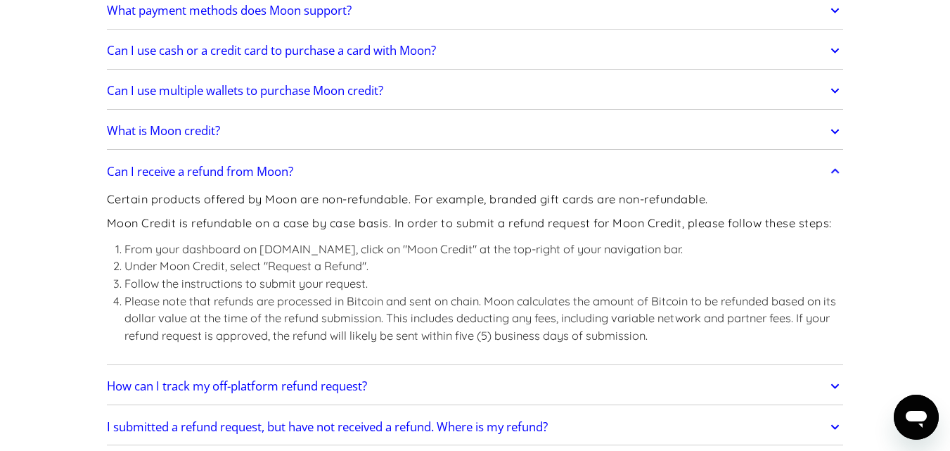
scroll to position [633, 0]
click at [289, 166] on h2 "Can I receive a refund from Moon?" at bounding box center [200, 172] width 186 height 14
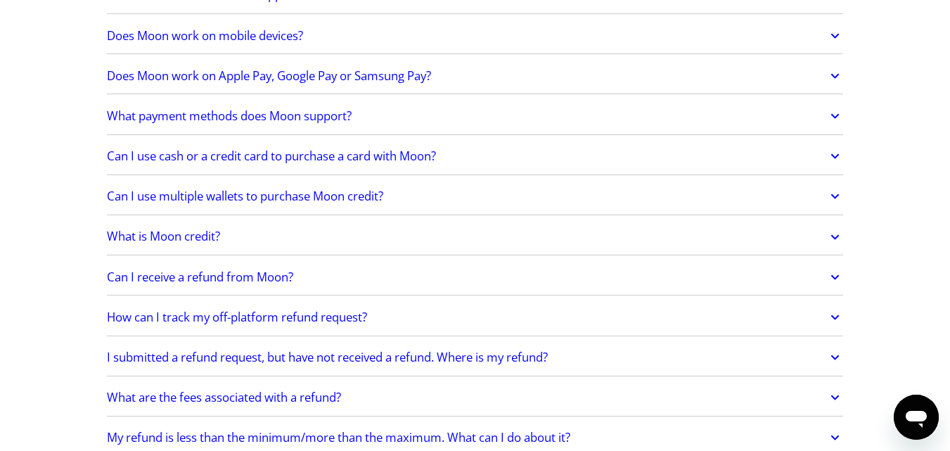
scroll to position [563, 0]
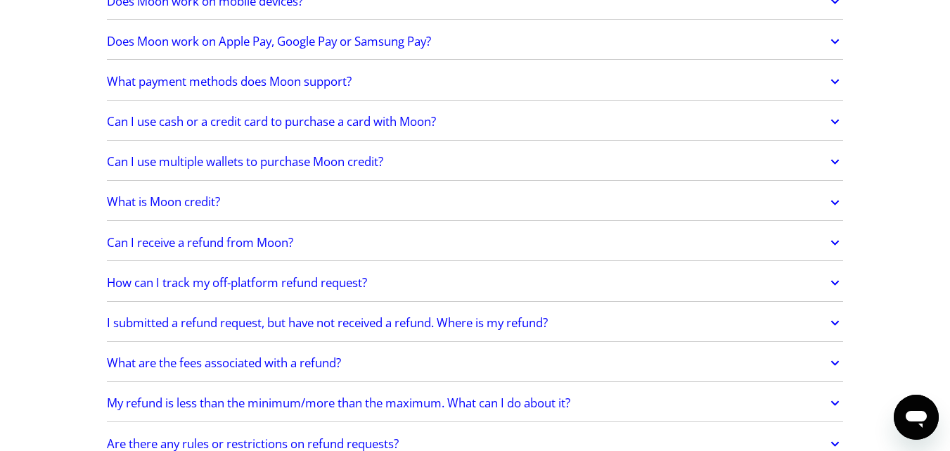
click at [390, 207] on link "What is Moon credit?" at bounding box center [475, 203] width 737 height 30
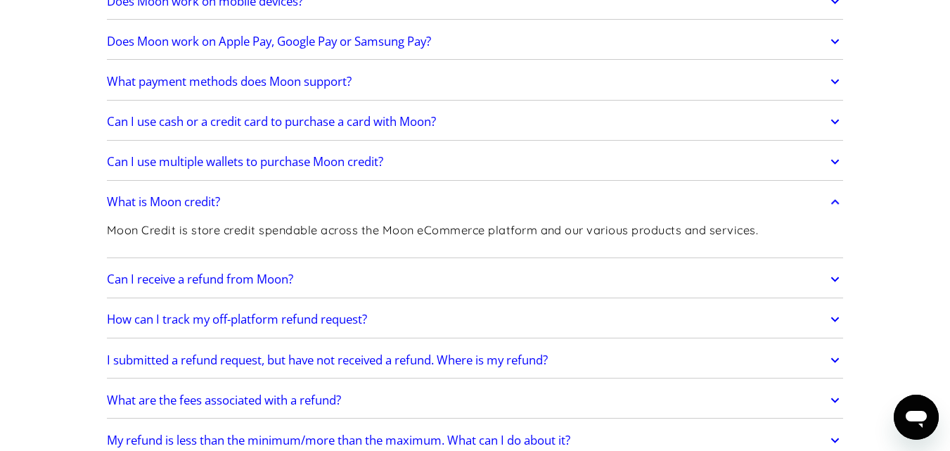
click at [387, 198] on link "What is Moon credit?" at bounding box center [475, 203] width 737 height 30
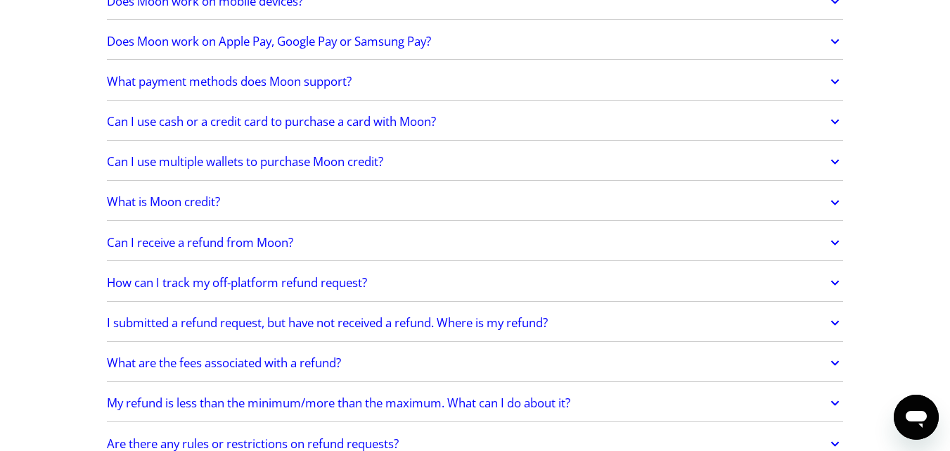
click at [375, 238] on link "Can I receive a refund from Moon?" at bounding box center [475, 243] width 737 height 30
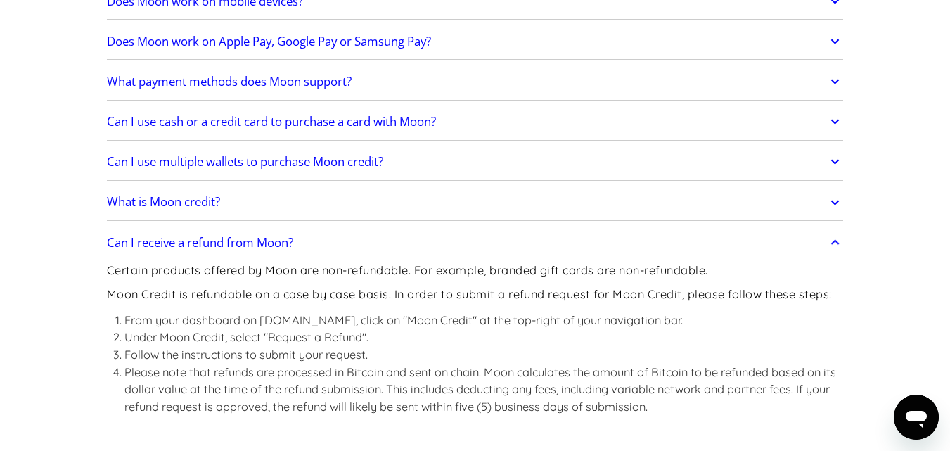
click at [375, 238] on link "Can I receive a refund from Moon?" at bounding box center [475, 243] width 737 height 30
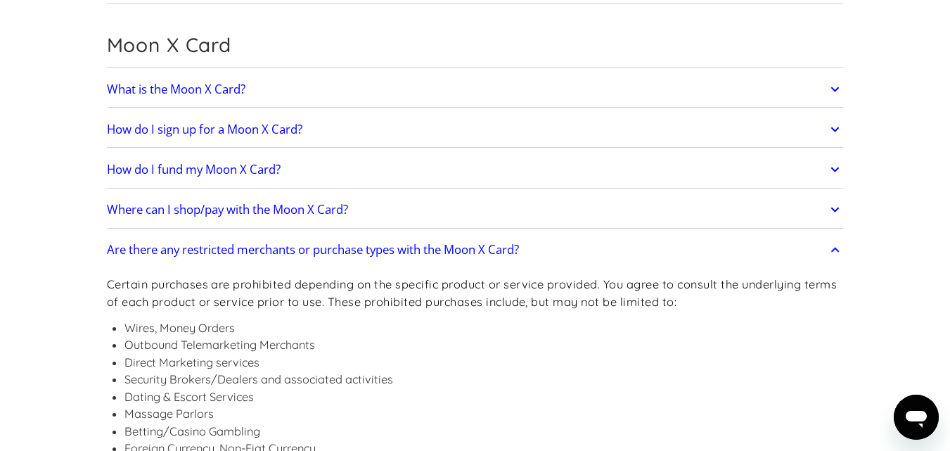
scroll to position [1055, 0]
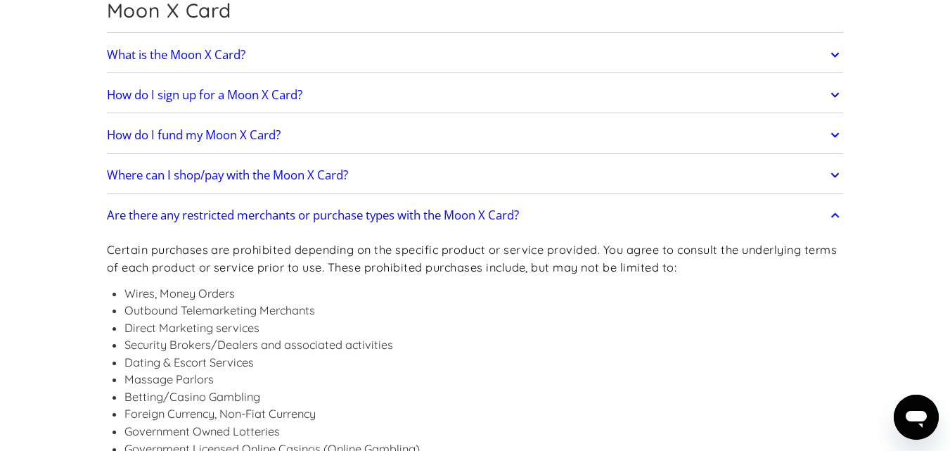
click at [356, 214] on h2 "Are there any restricted merchants or purchase types with the Moon X Card?" at bounding box center [313, 215] width 412 height 14
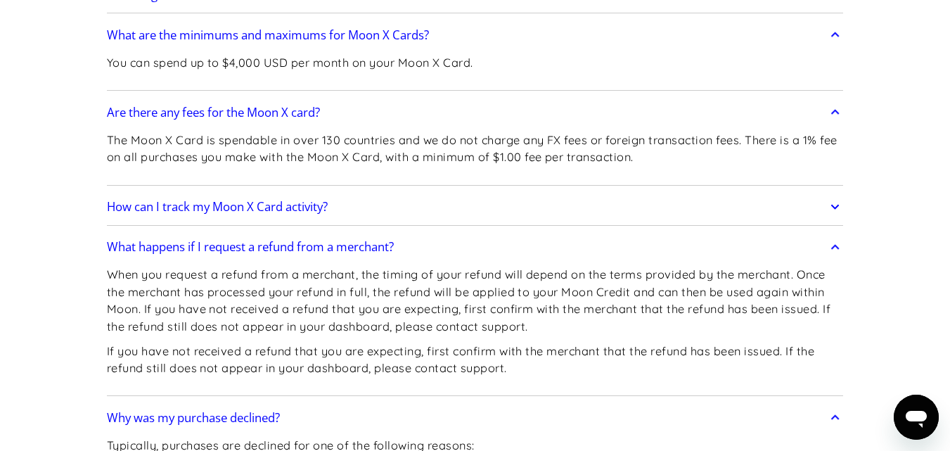
scroll to position [1477, 0]
